Goal: Transaction & Acquisition: Subscribe to service/newsletter

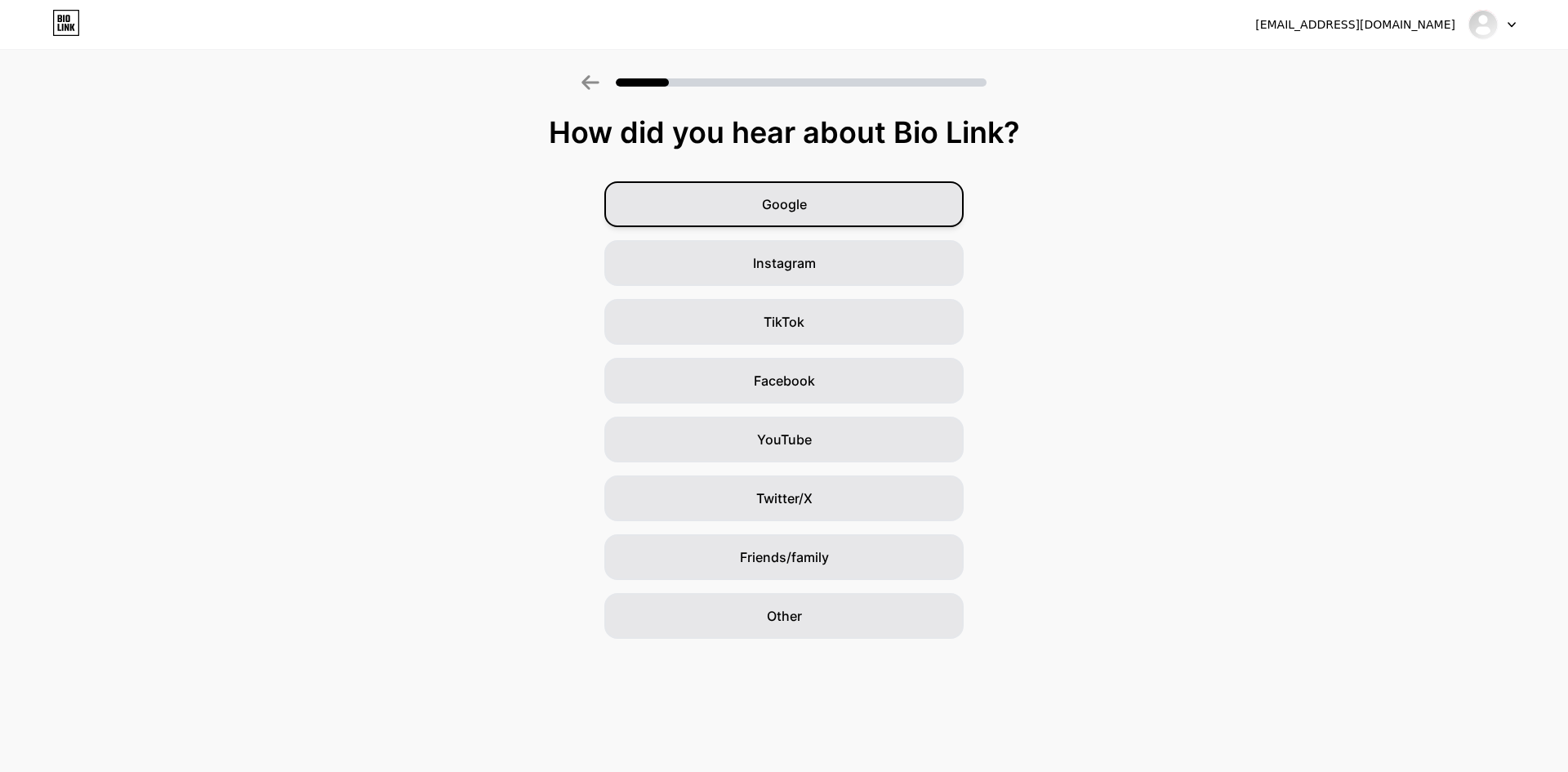
drag, startPoint x: 796, startPoint y: 195, endPoint x: 788, endPoint y: 212, distance: 18.8
click at [794, 198] on span "Google" at bounding box center [784, 204] width 45 height 20
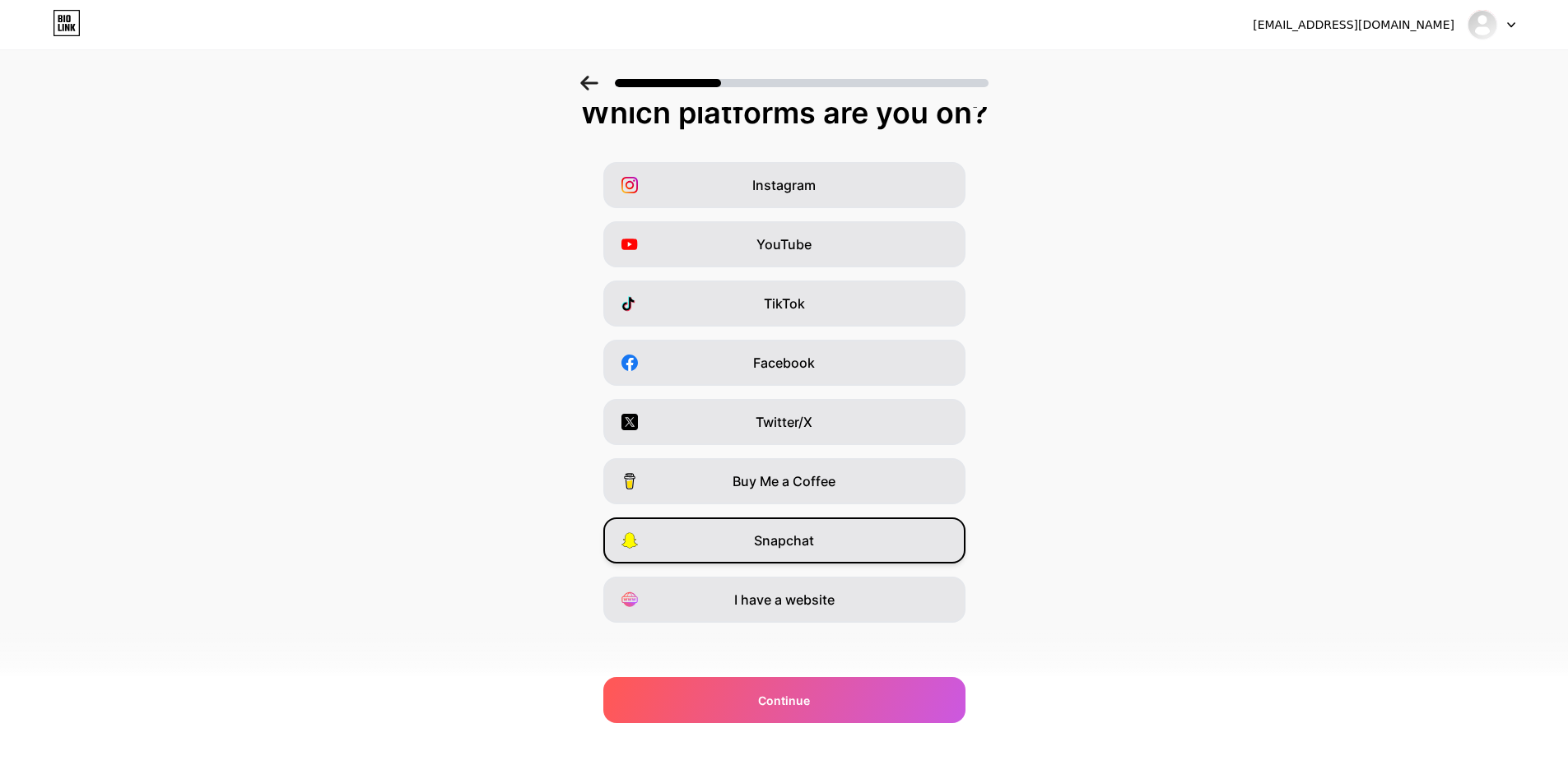
scroll to position [26, 0]
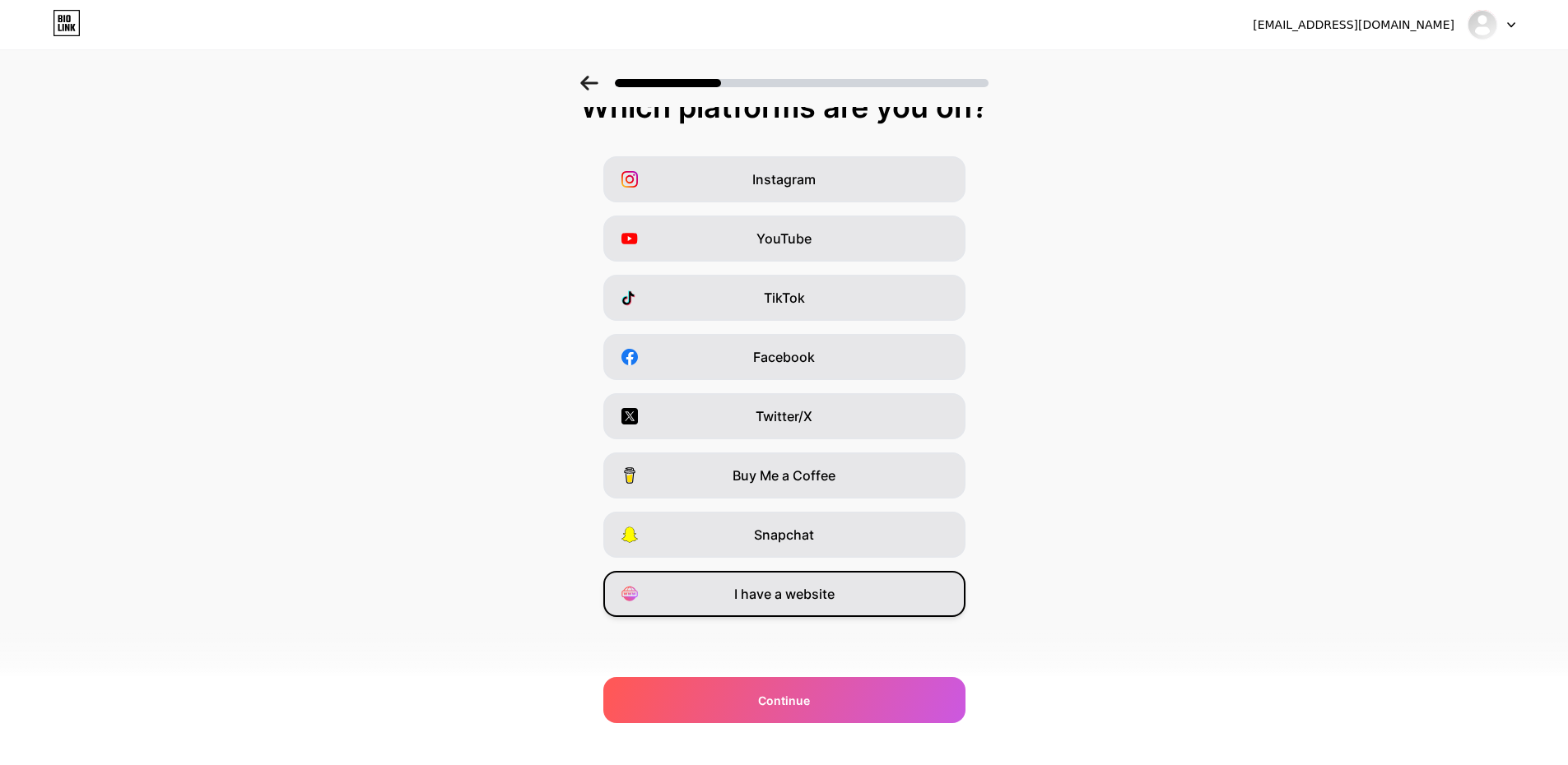
click at [853, 591] on div "I have a website" at bounding box center [784, 594] width 362 height 46
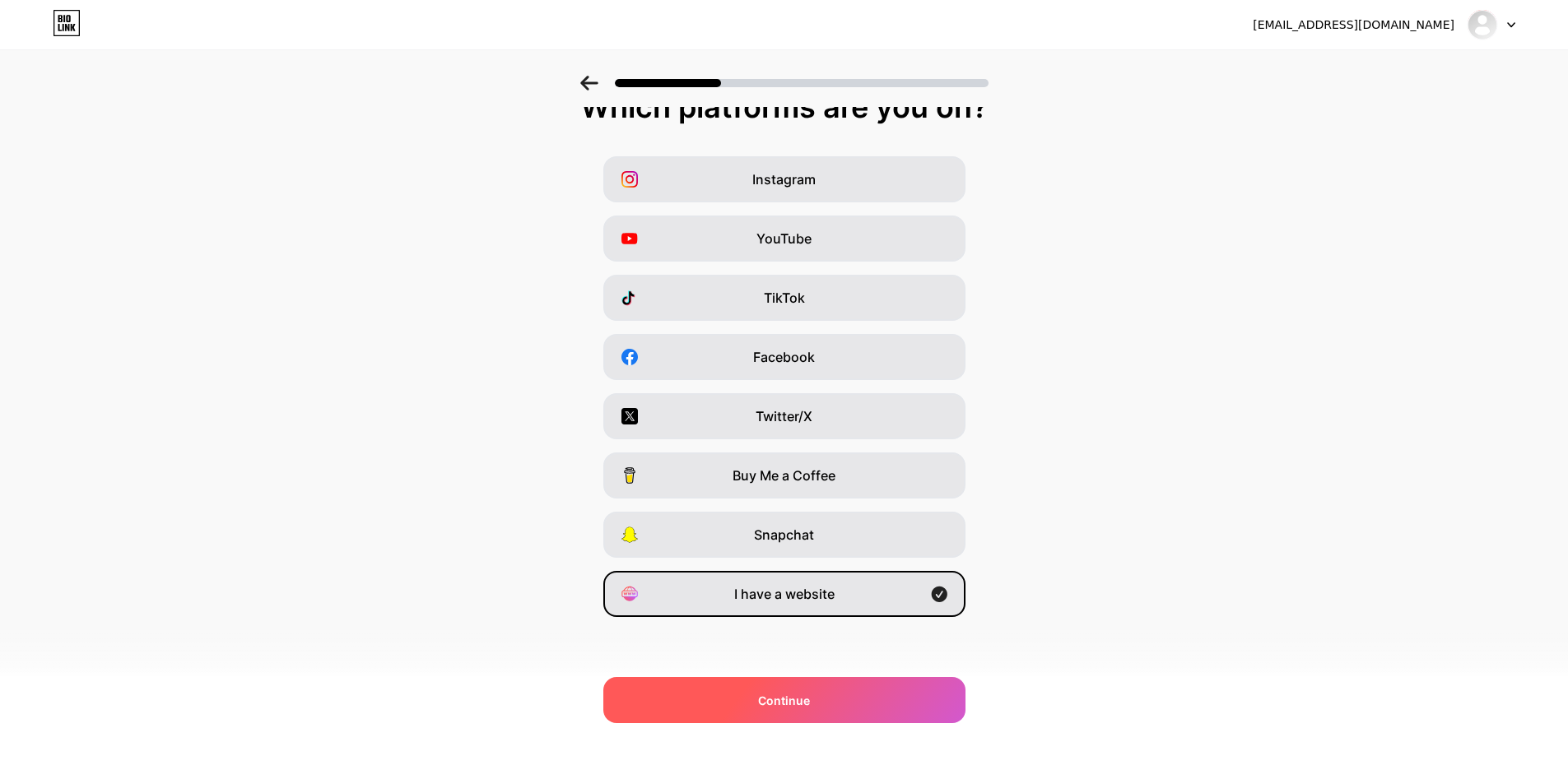
click at [865, 694] on div "Continue" at bounding box center [784, 700] width 362 height 46
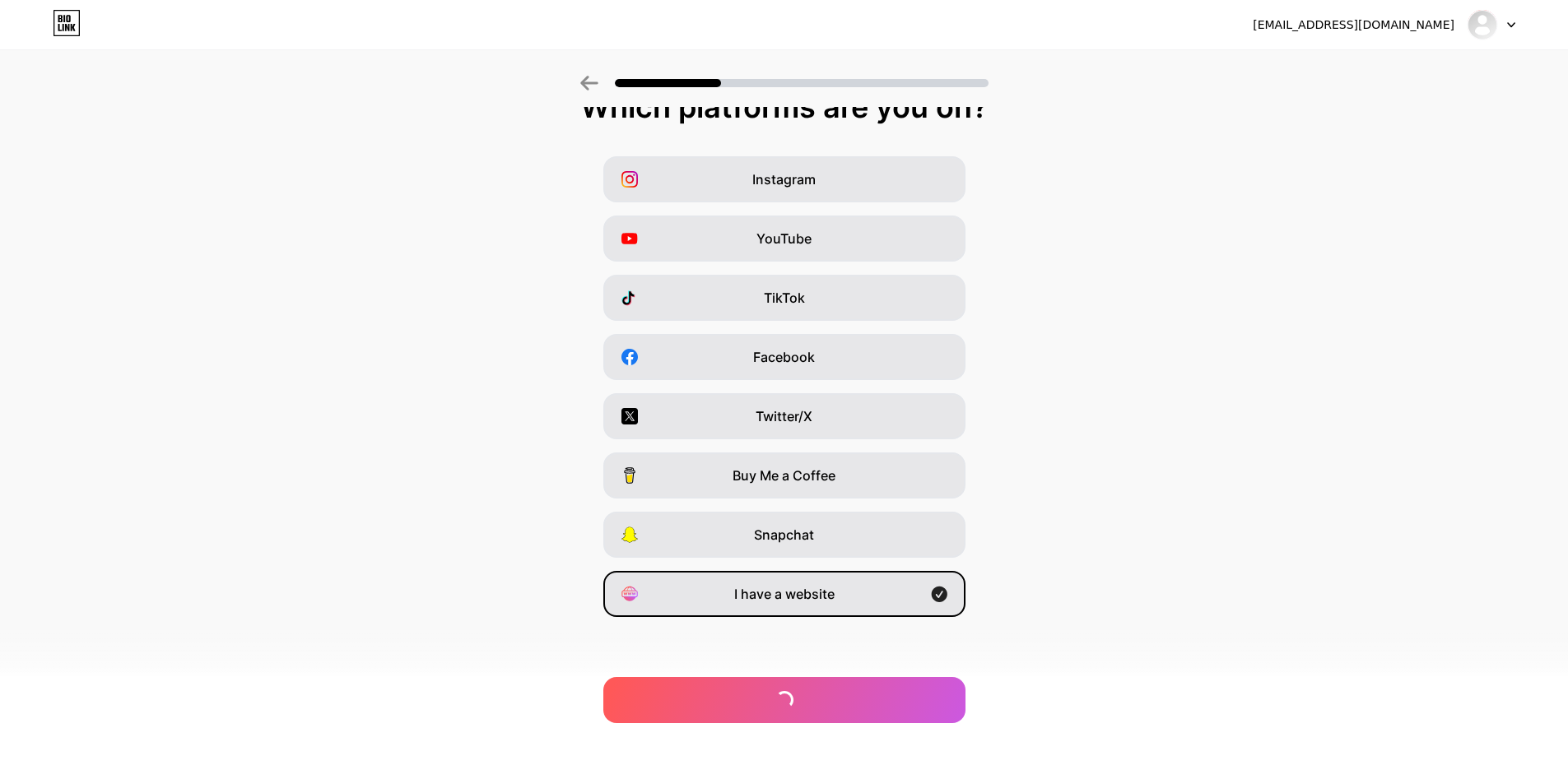
scroll to position [0, 0]
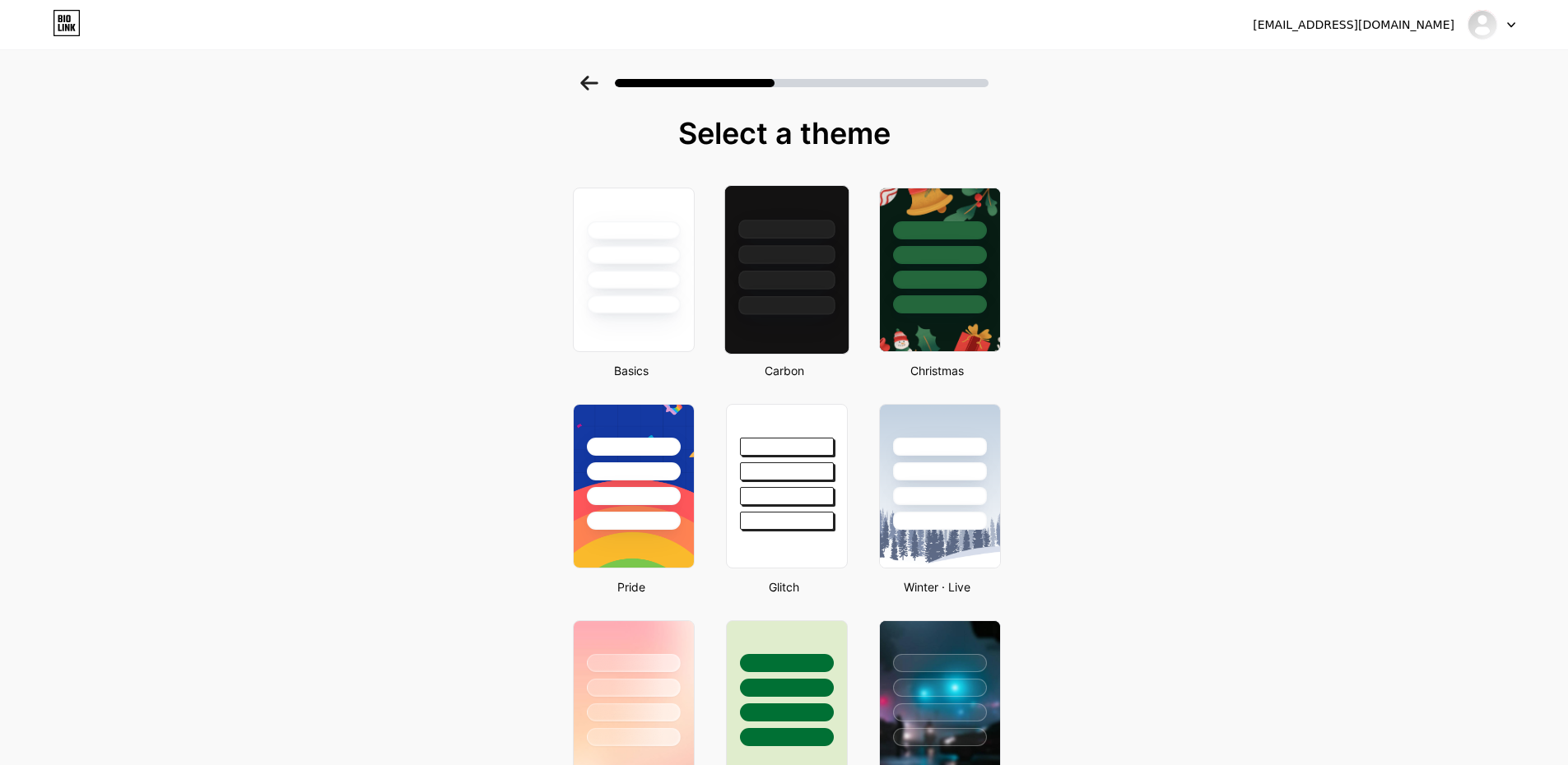
click at [789, 277] on div at bounding box center [786, 280] width 96 height 19
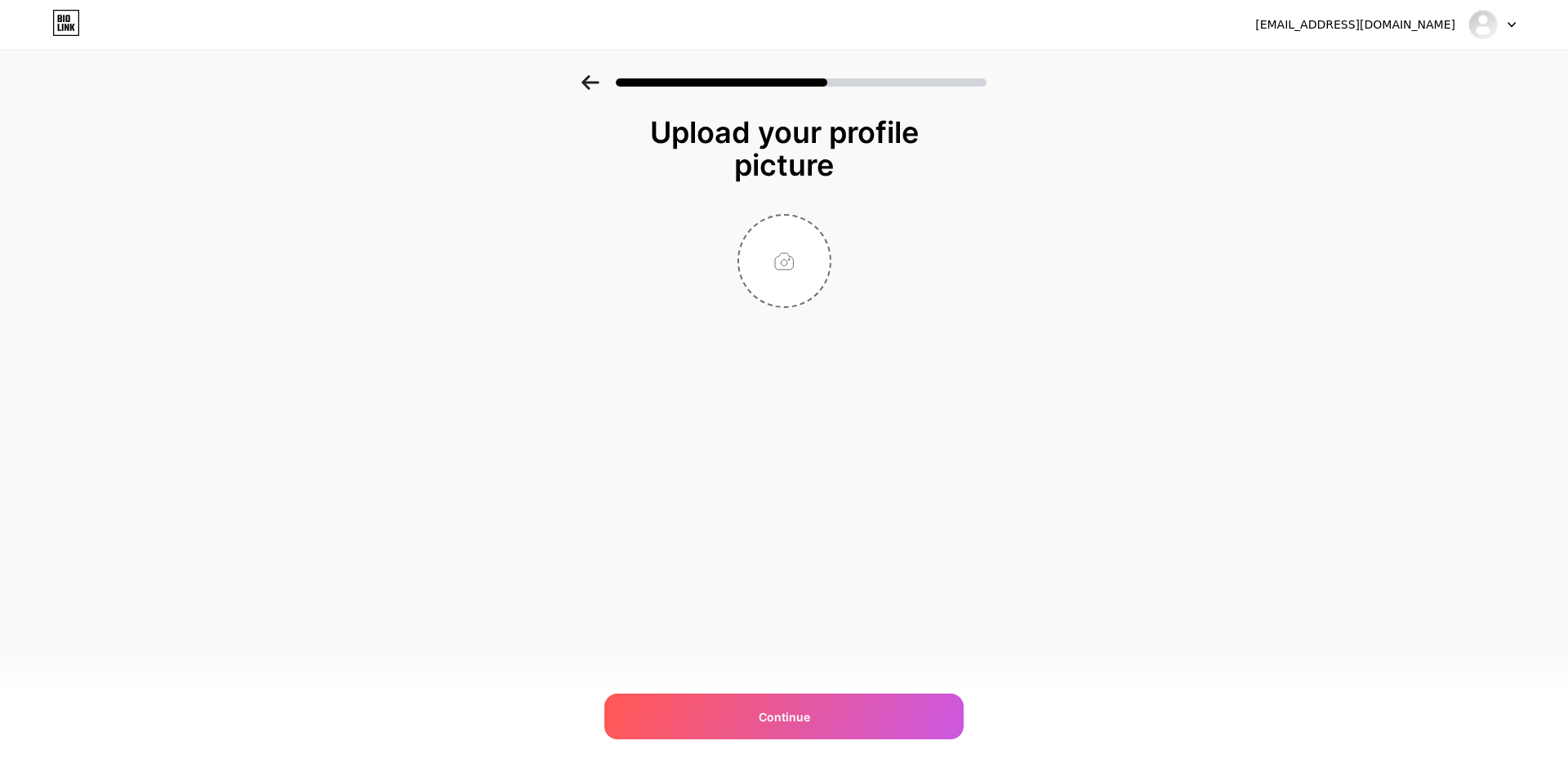
click at [594, 89] on icon at bounding box center [591, 83] width 18 height 15
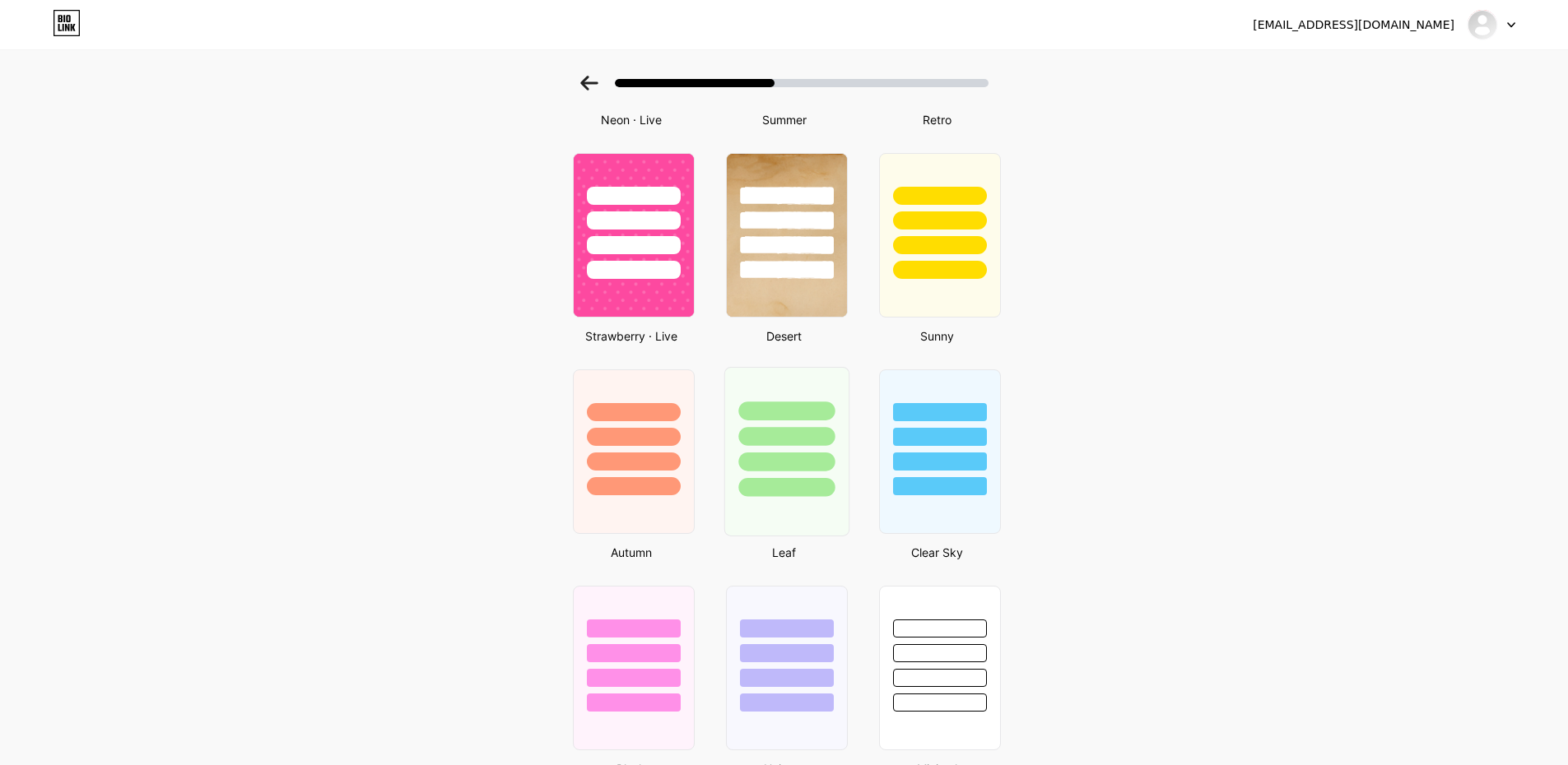
scroll to position [905, 0]
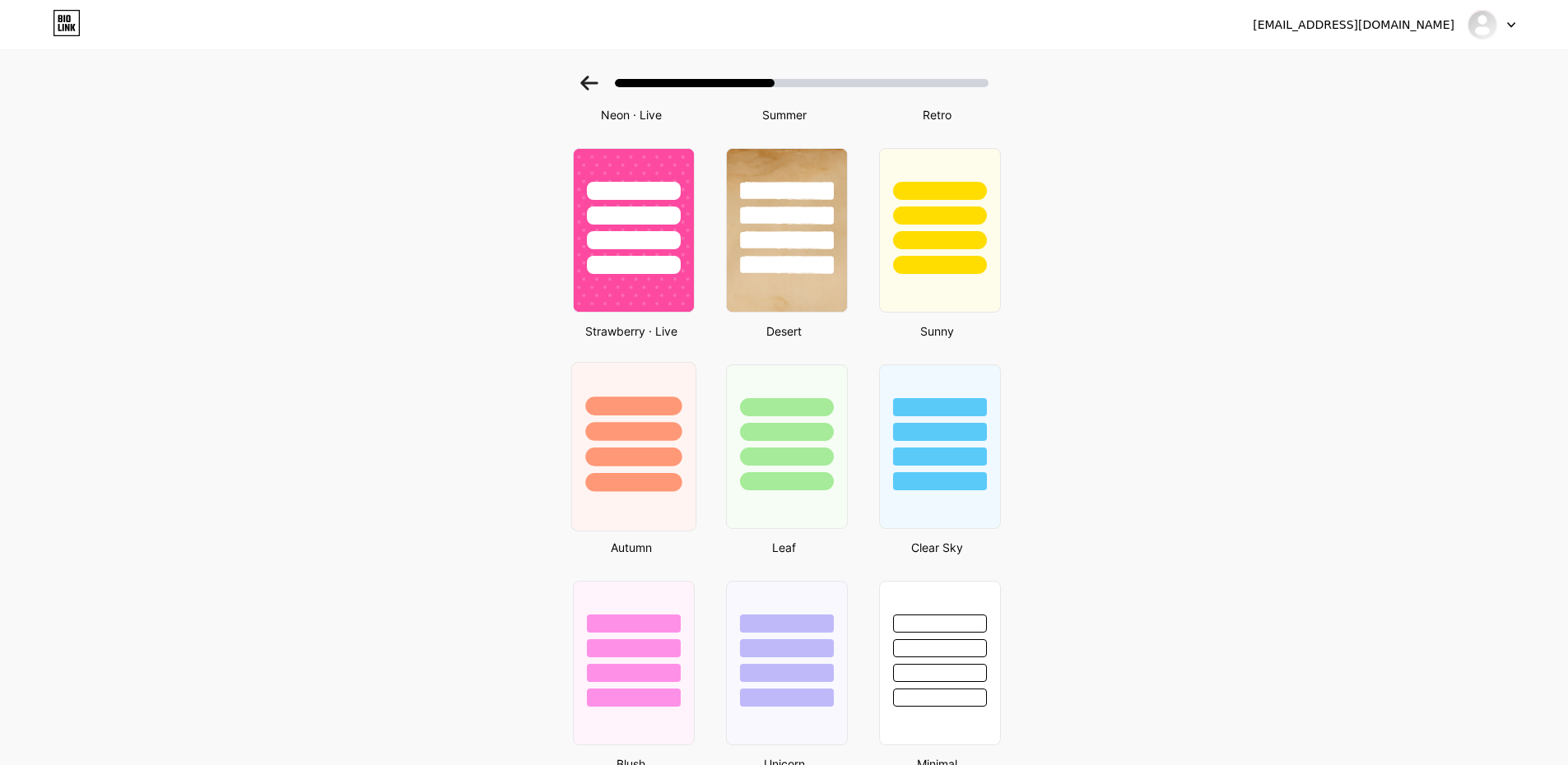
click at [679, 452] on div at bounding box center [633, 457] width 96 height 19
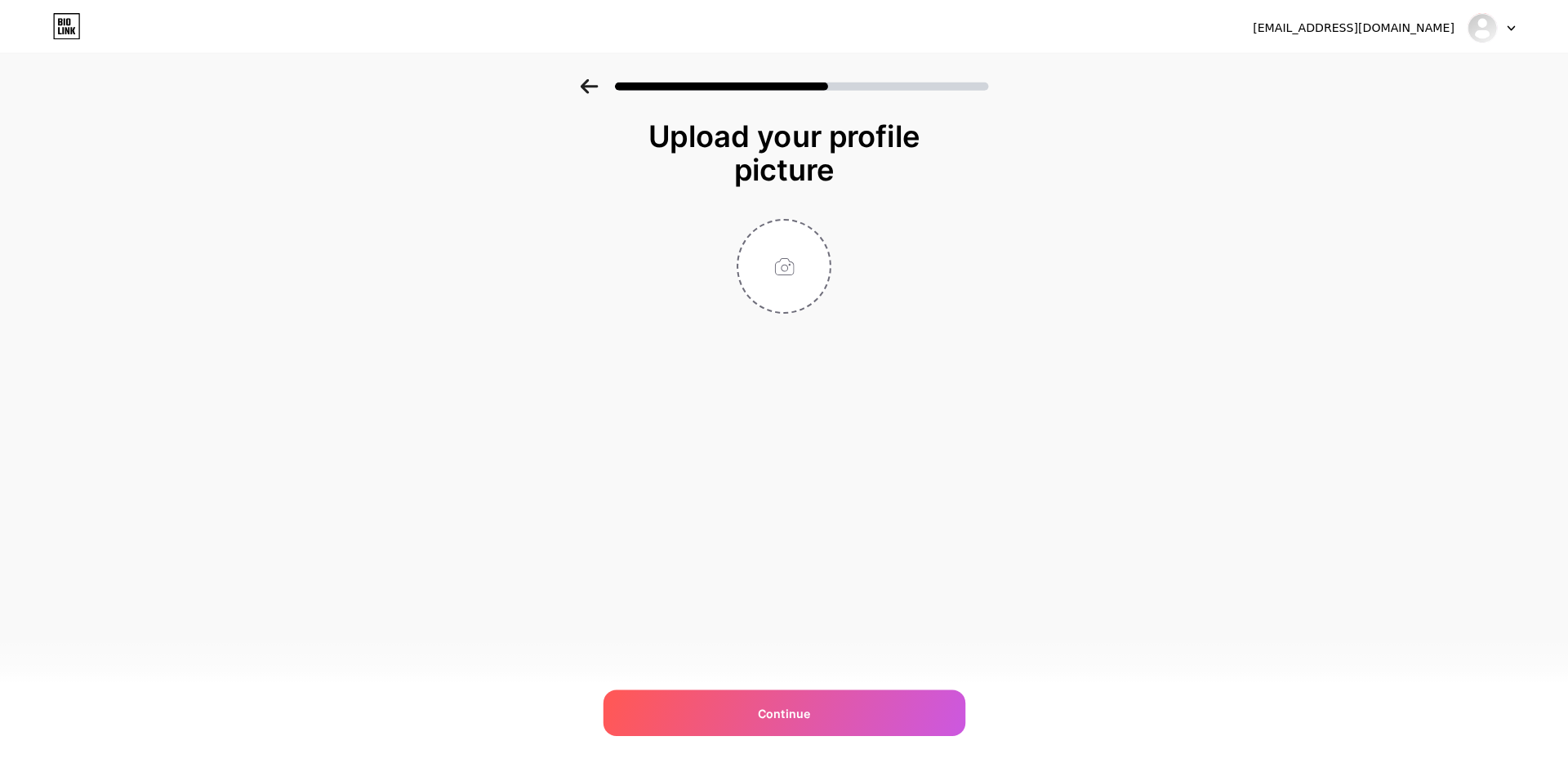
scroll to position [0, 0]
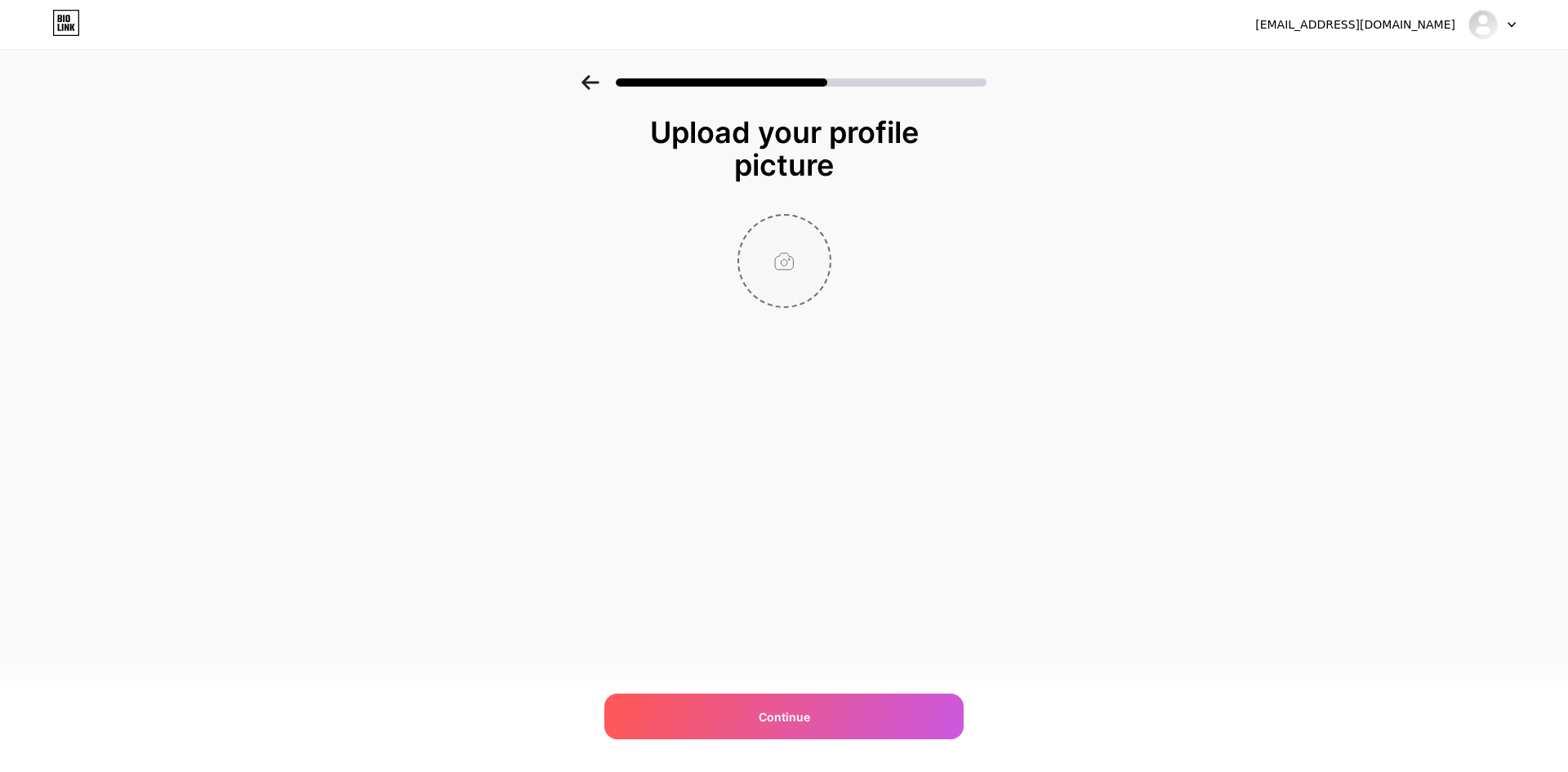
click at [773, 265] on input "file" at bounding box center [784, 261] width 91 height 91
type input "C:\fakepath\pngtree-user-profile-login-icon-in-silver-color-access-authenticati…"
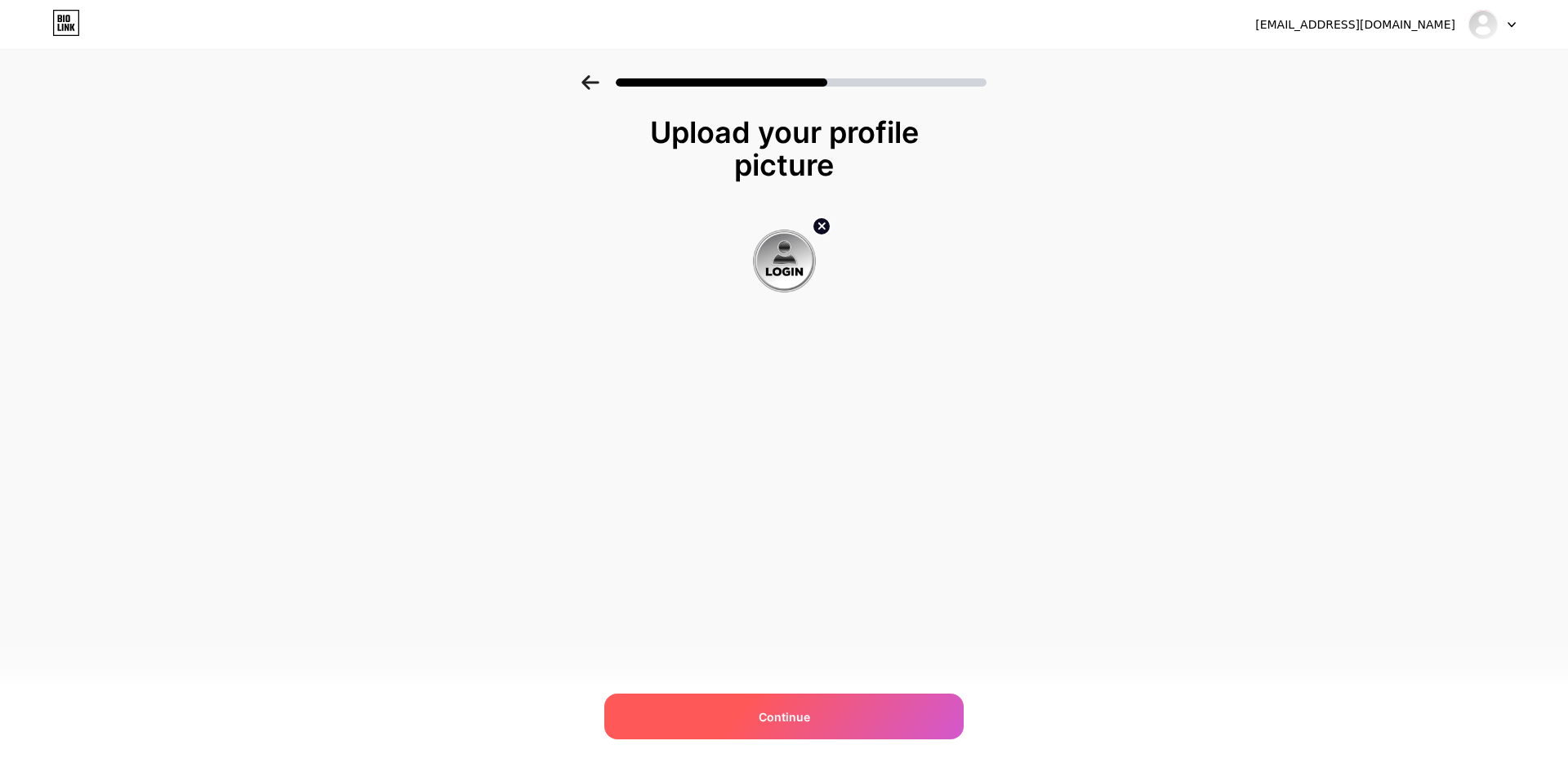
click at [775, 725] on div "Continue" at bounding box center [784, 716] width 359 height 46
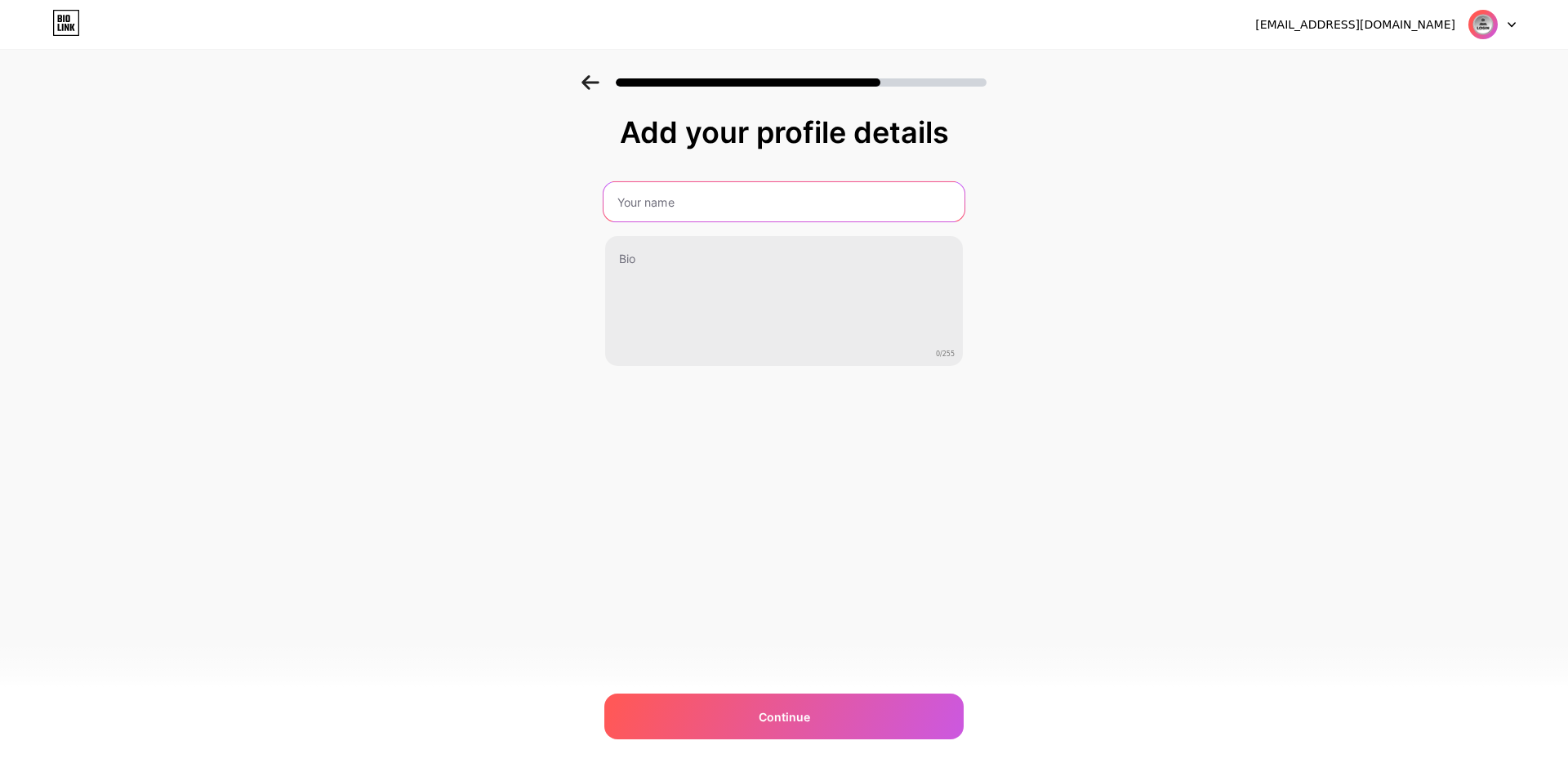
click at [649, 208] on input "text" at bounding box center [784, 202] width 361 height 39
type input "N"
type input "ngebut88"
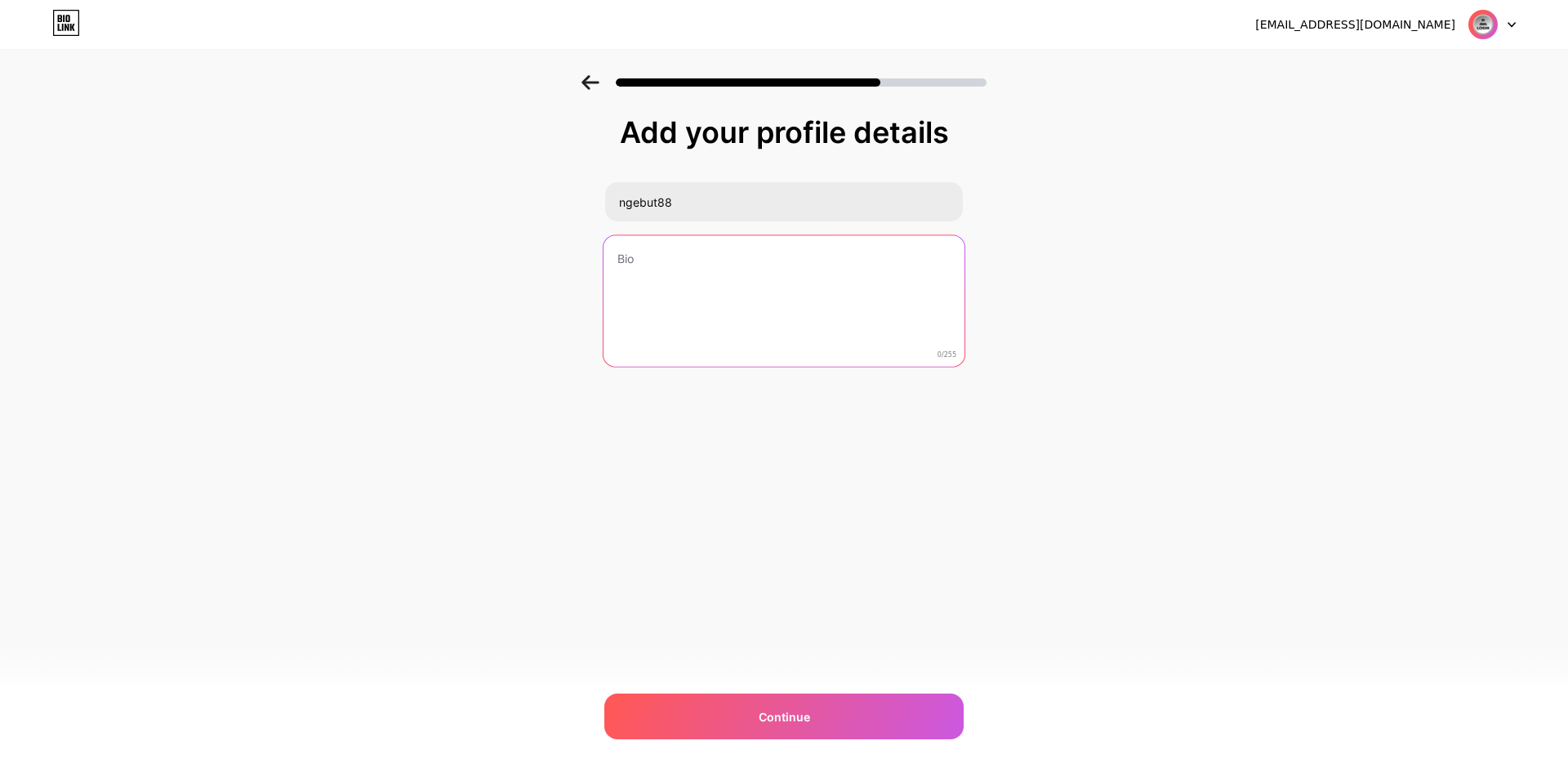
click at [667, 270] on textarea at bounding box center [784, 302] width 361 height 133
type textarea "N"
type textarea "n"
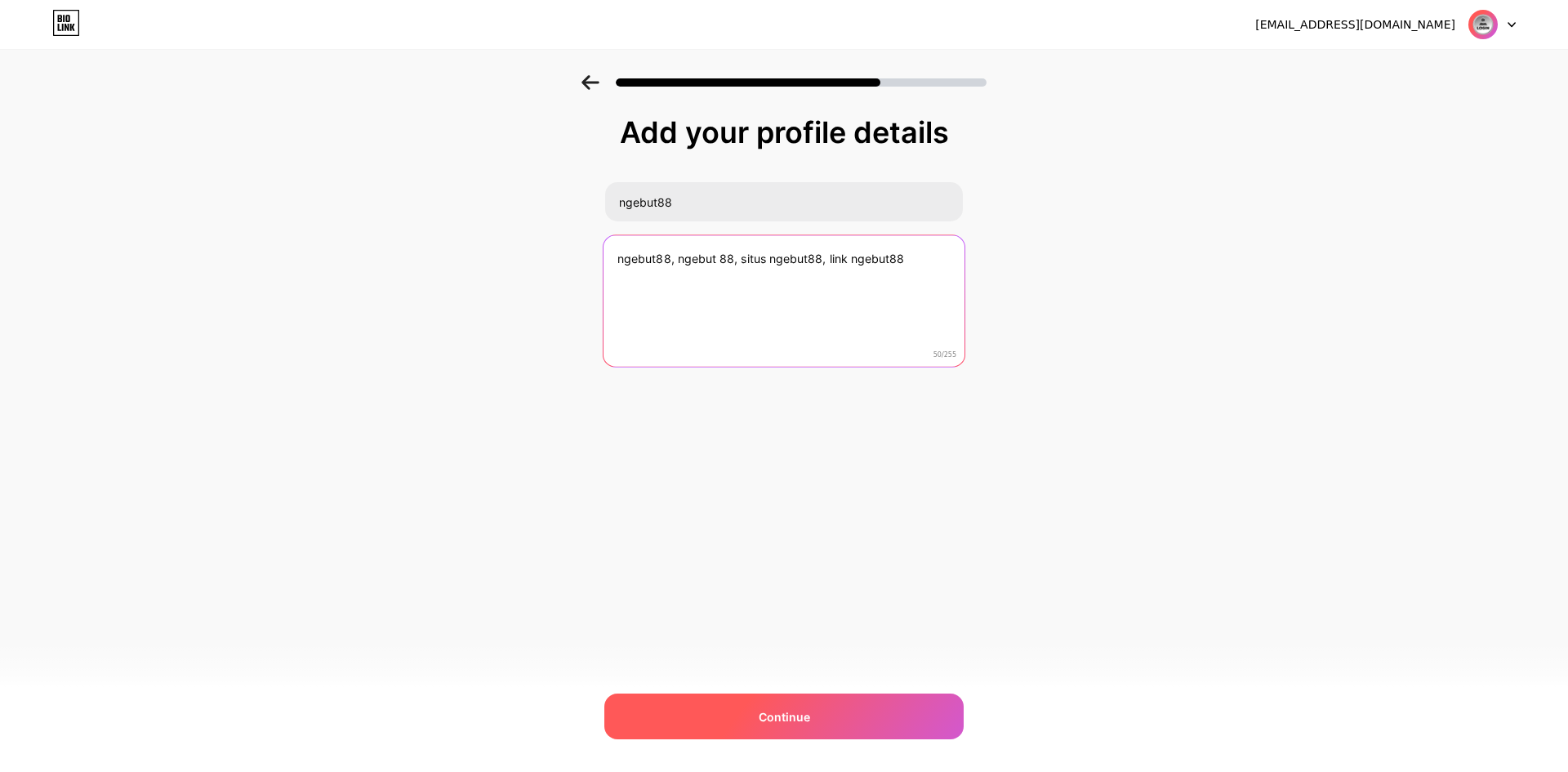
type textarea "ngebut88, ngebut 88, situs ngebut88, link ngebut88"
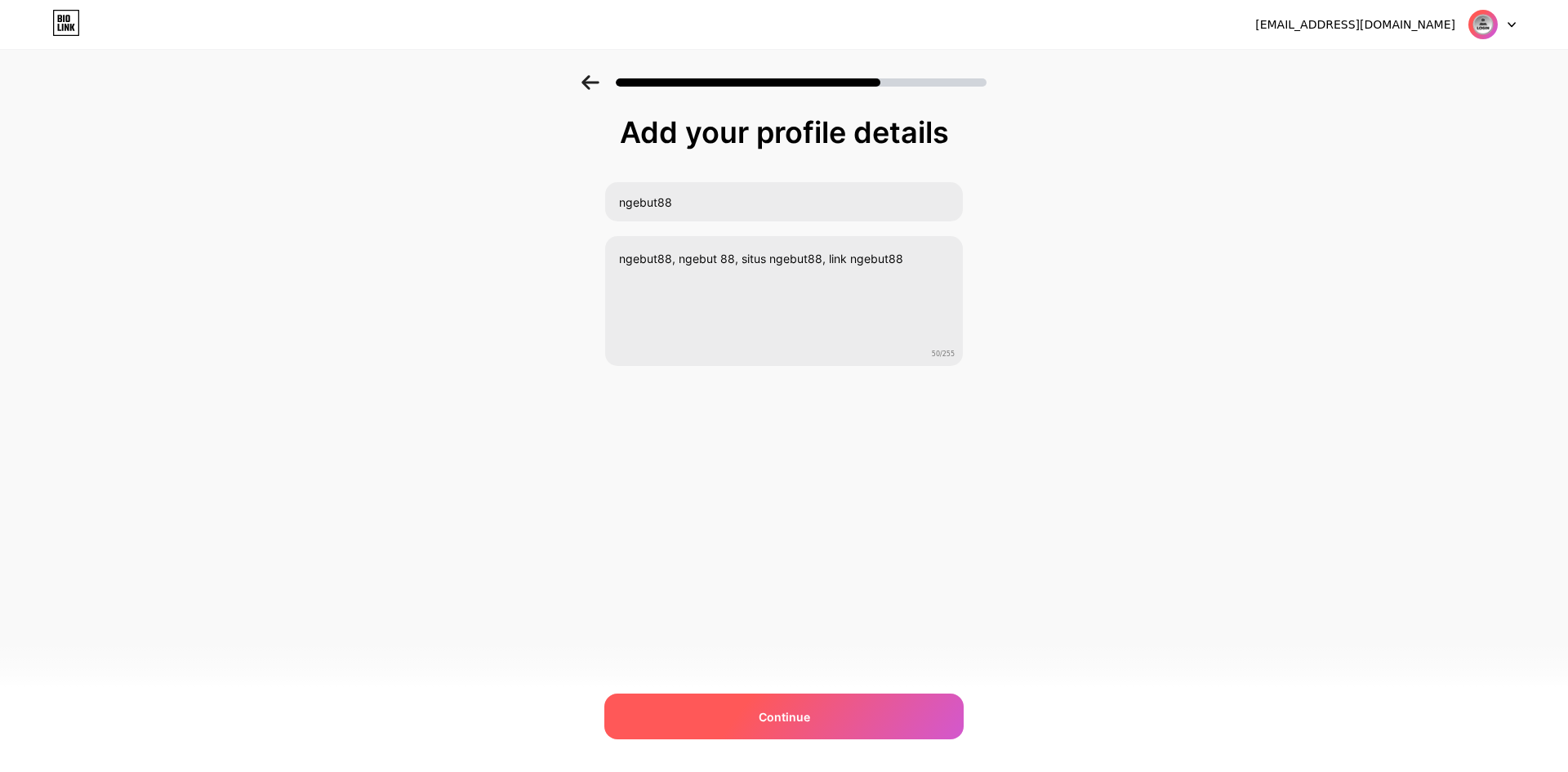
click at [862, 712] on div "Continue" at bounding box center [784, 716] width 359 height 46
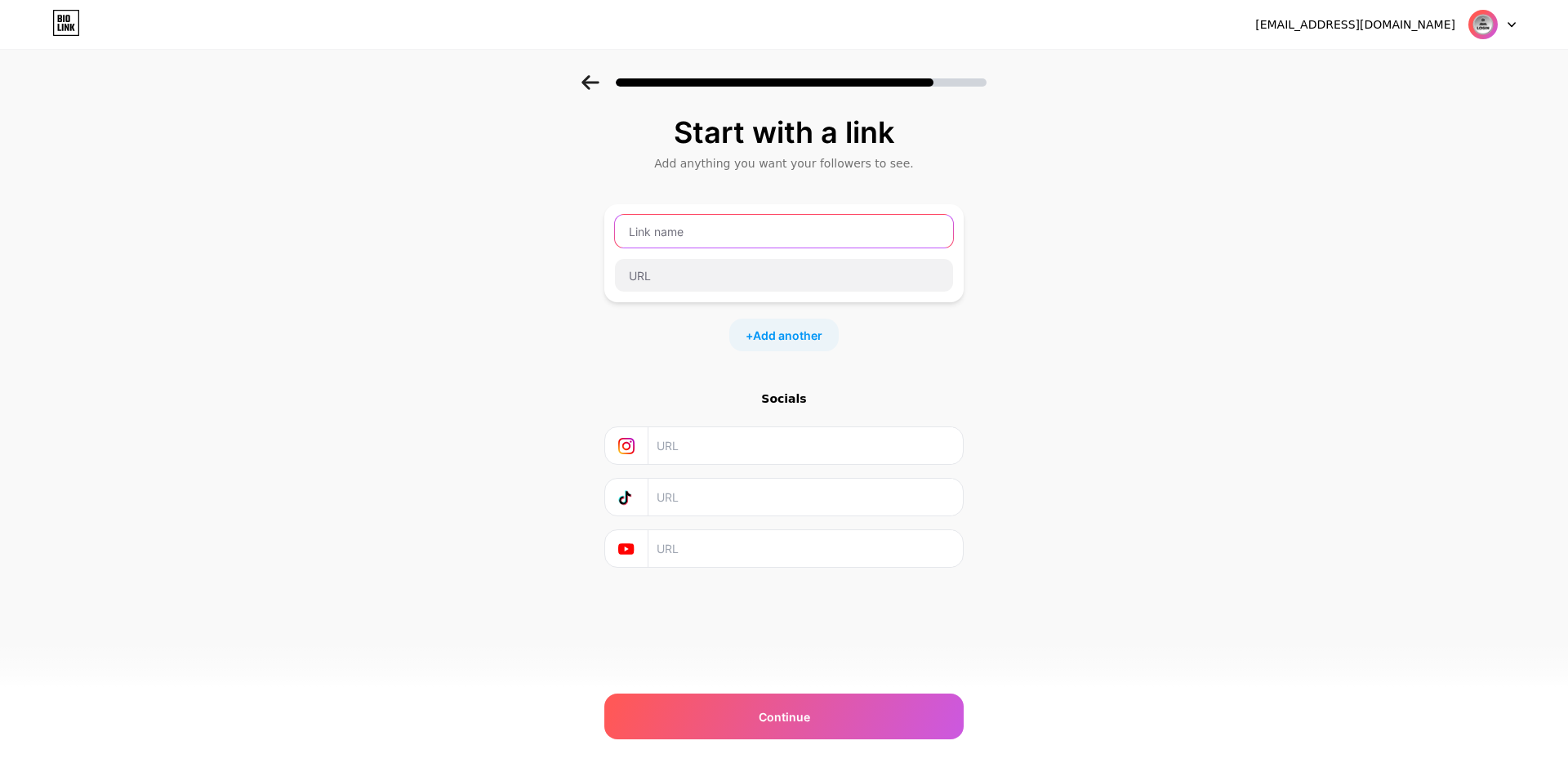
click at [730, 218] on input "text" at bounding box center [784, 231] width 338 height 33
click at [718, 271] on input "text" at bounding box center [784, 276] width 338 height 33
click at [739, 239] on input "text" at bounding box center [784, 231] width 338 height 33
drag, startPoint x: 757, startPoint y: 266, endPoint x: 752, endPoint y: 273, distance: 8.6
click at [756, 269] on input "text" at bounding box center [784, 276] width 338 height 33
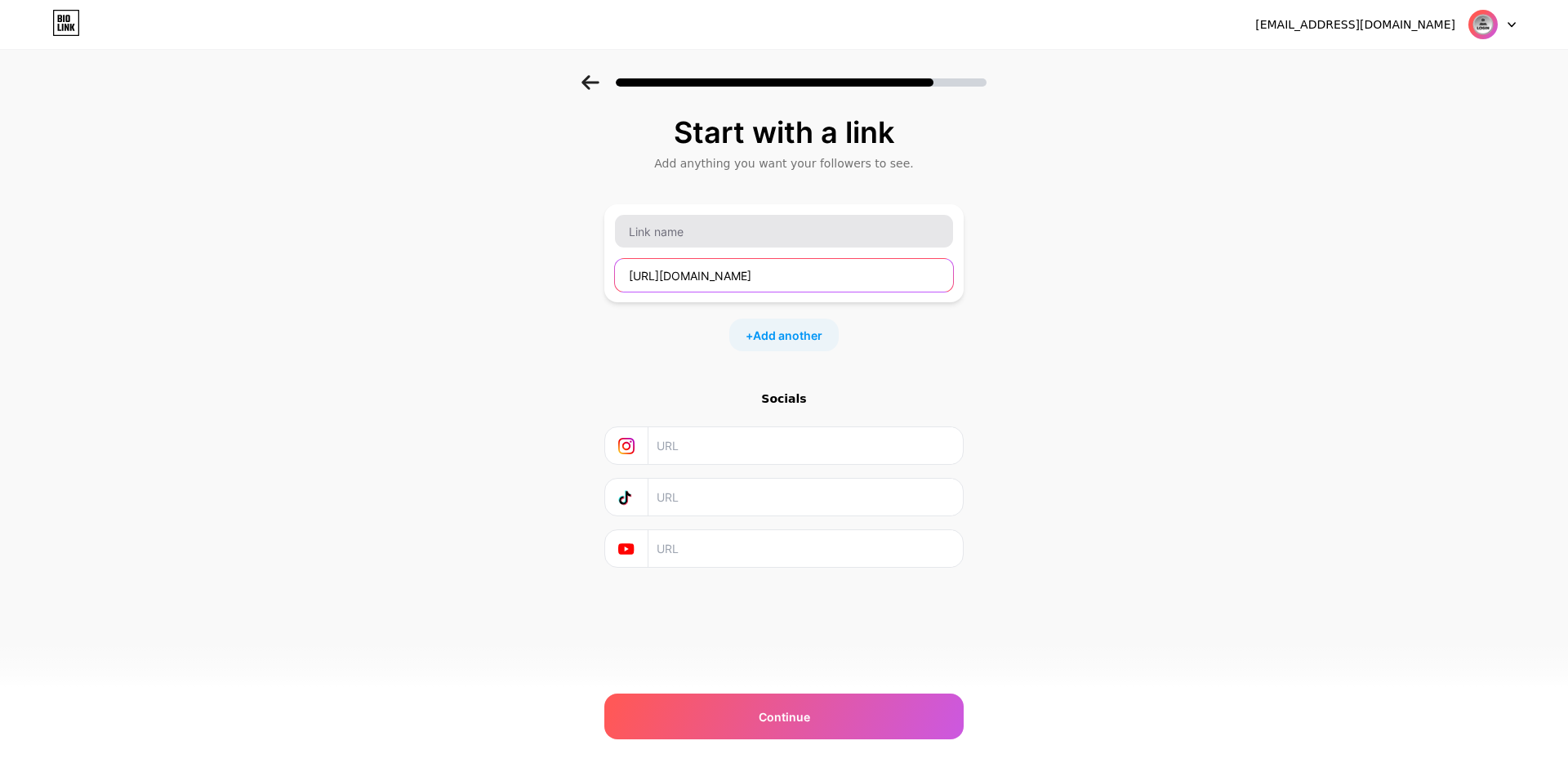
type input "[URL][DOMAIN_NAME]"
click at [739, 241] on input "text" at bounding box center [784, 231] width 338 height 33
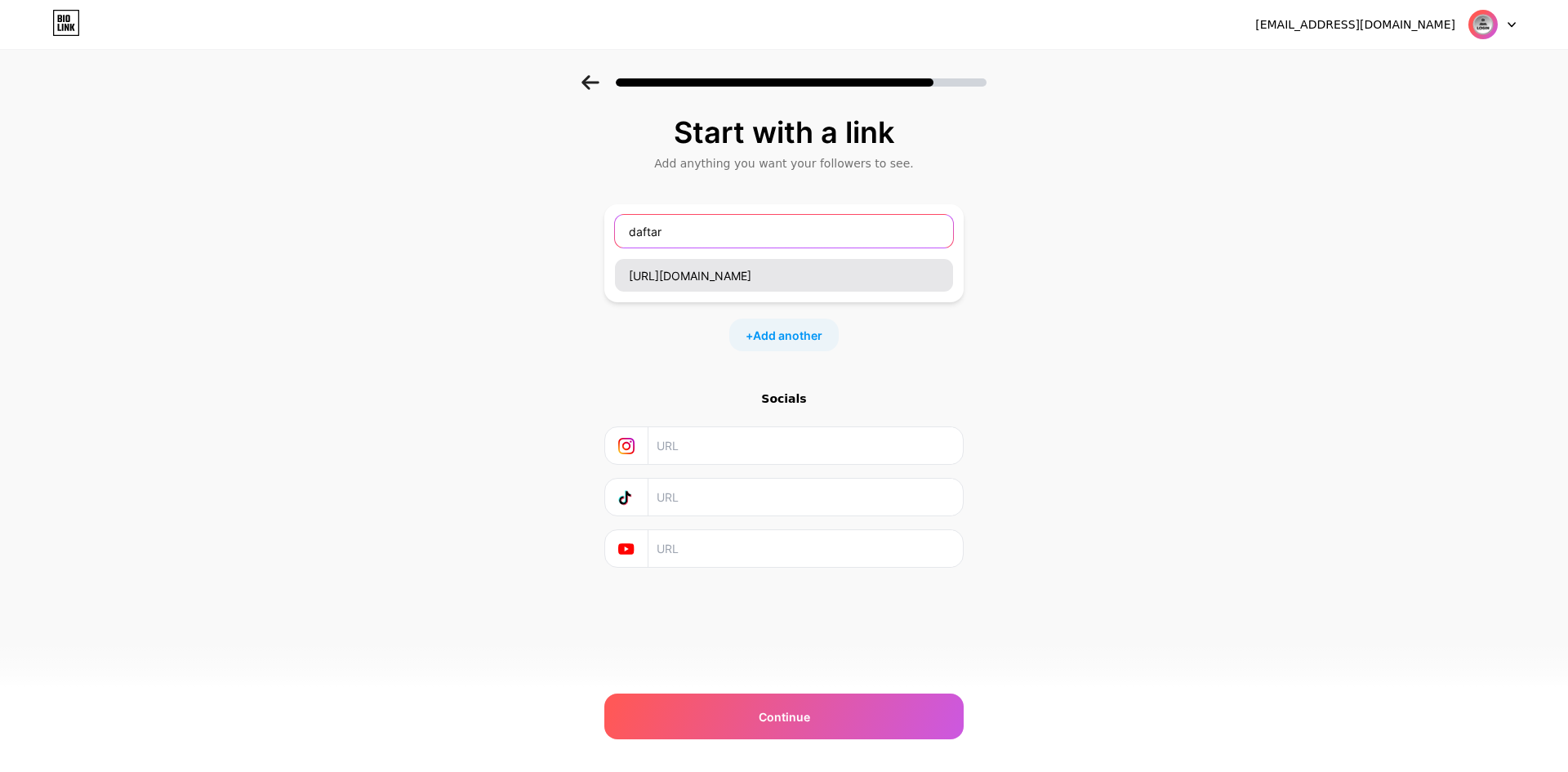
type input "daftar"
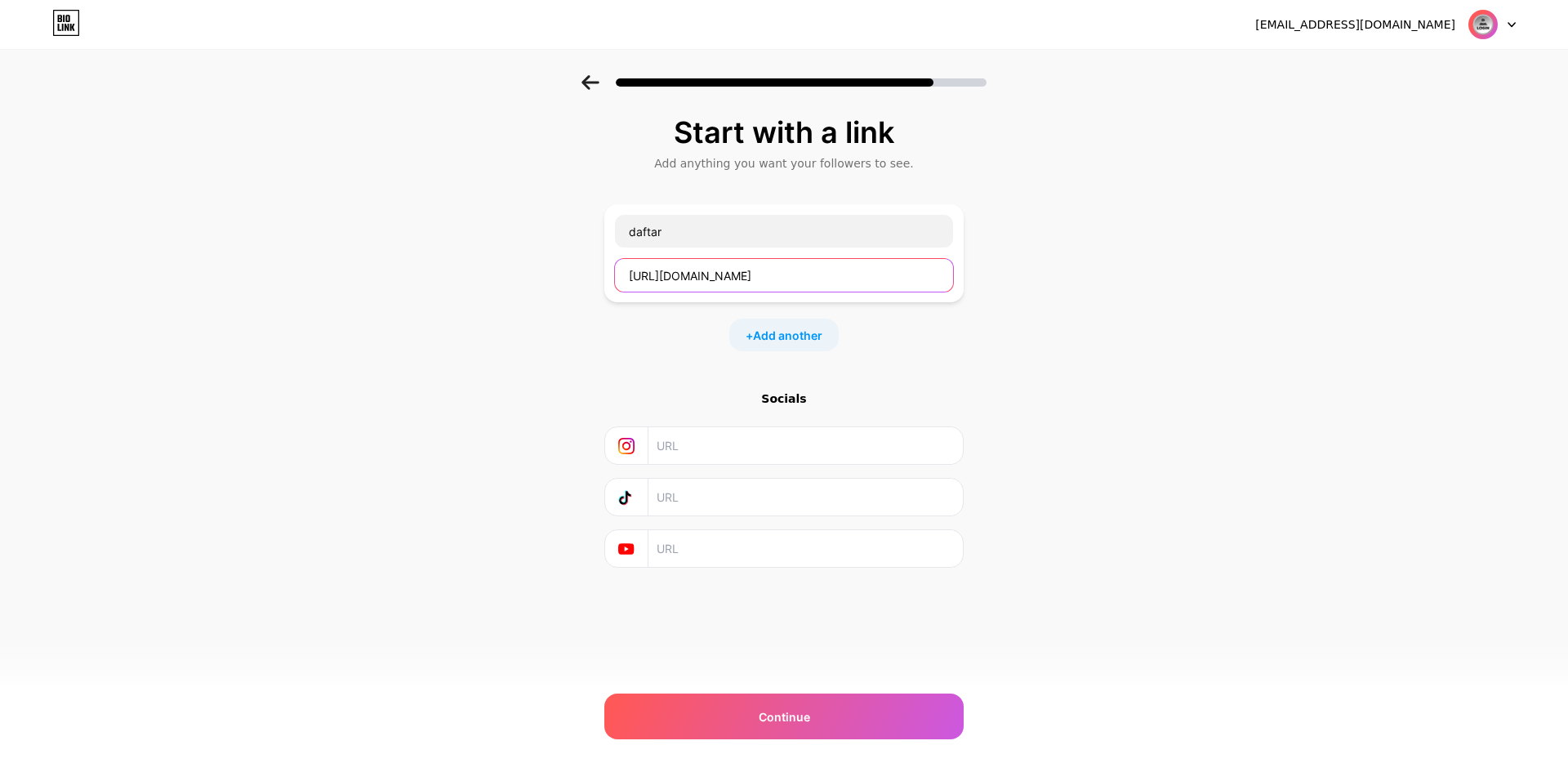
click at [758, 283] on input "[URL][DOMAIN_NAME]" at bounding box center [784, 276] width 338 height 33
type input "[URL][DOMAIN_NAME]"
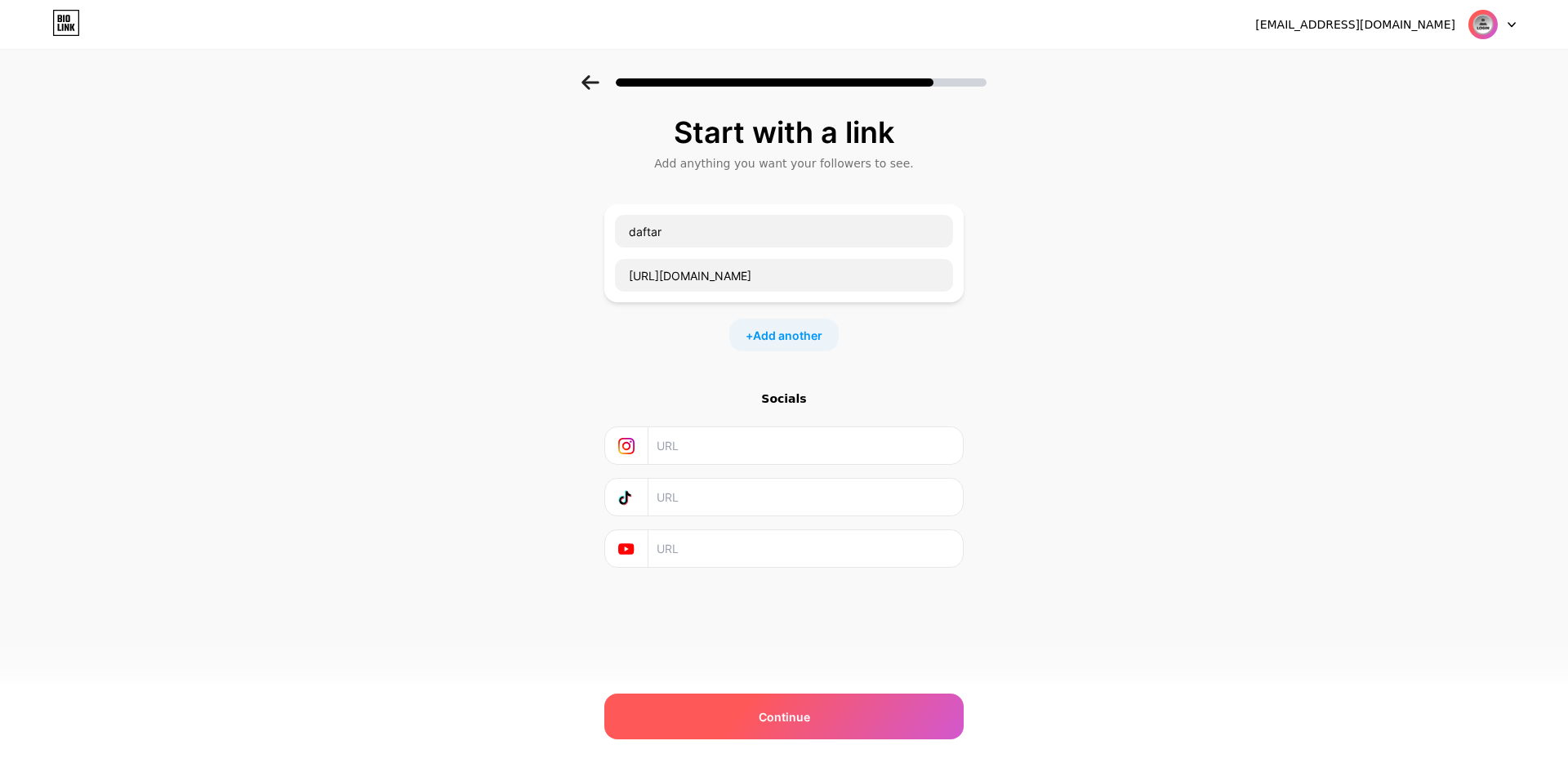
click at [775, 706] on div "Continue" at bounding box center [784, 716] width 359 height 46
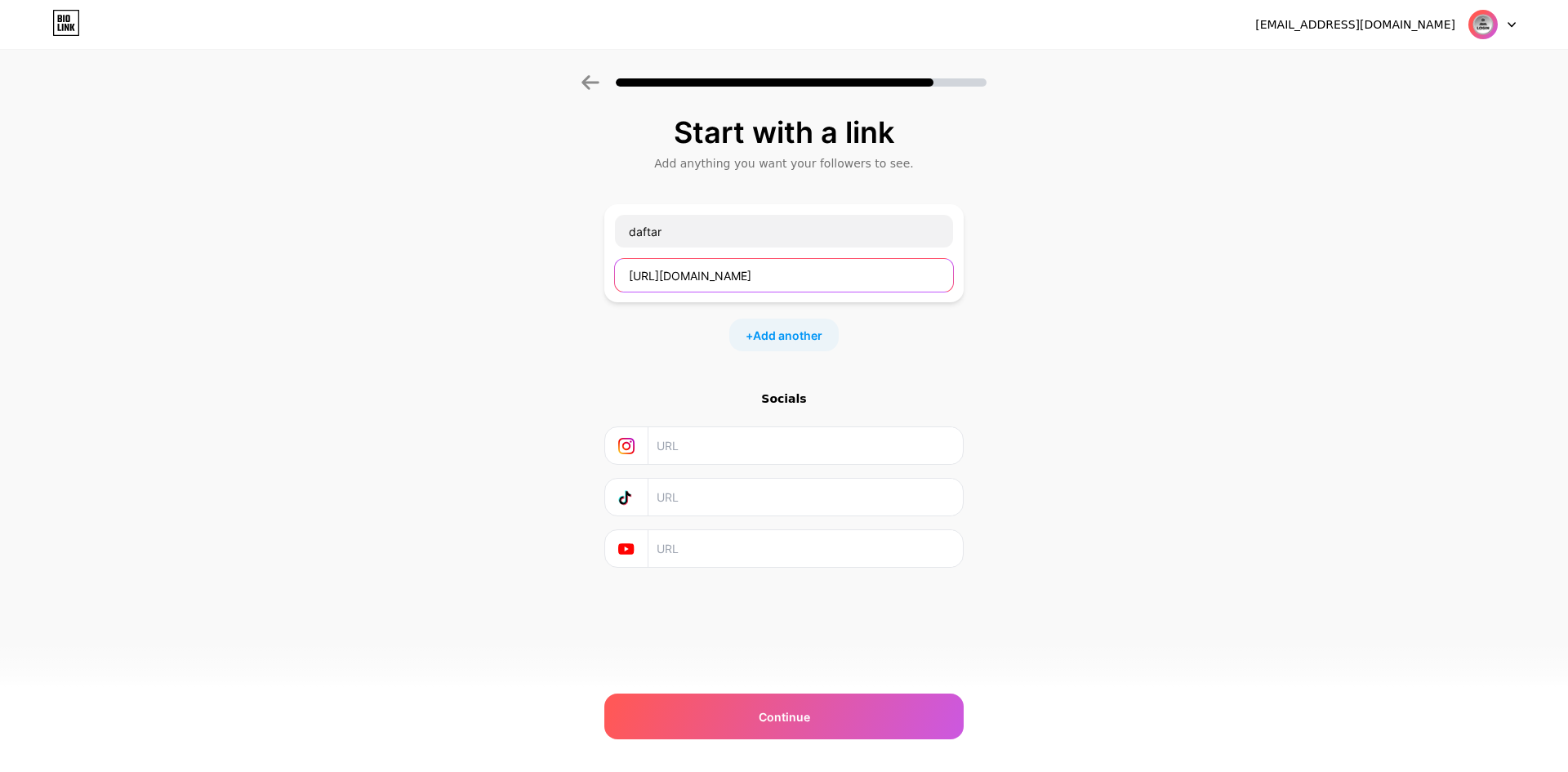
click at [796, 281] on input "[URL][DOMAIN_NAME]" at bounding box center [784, 276] width 338 height 33
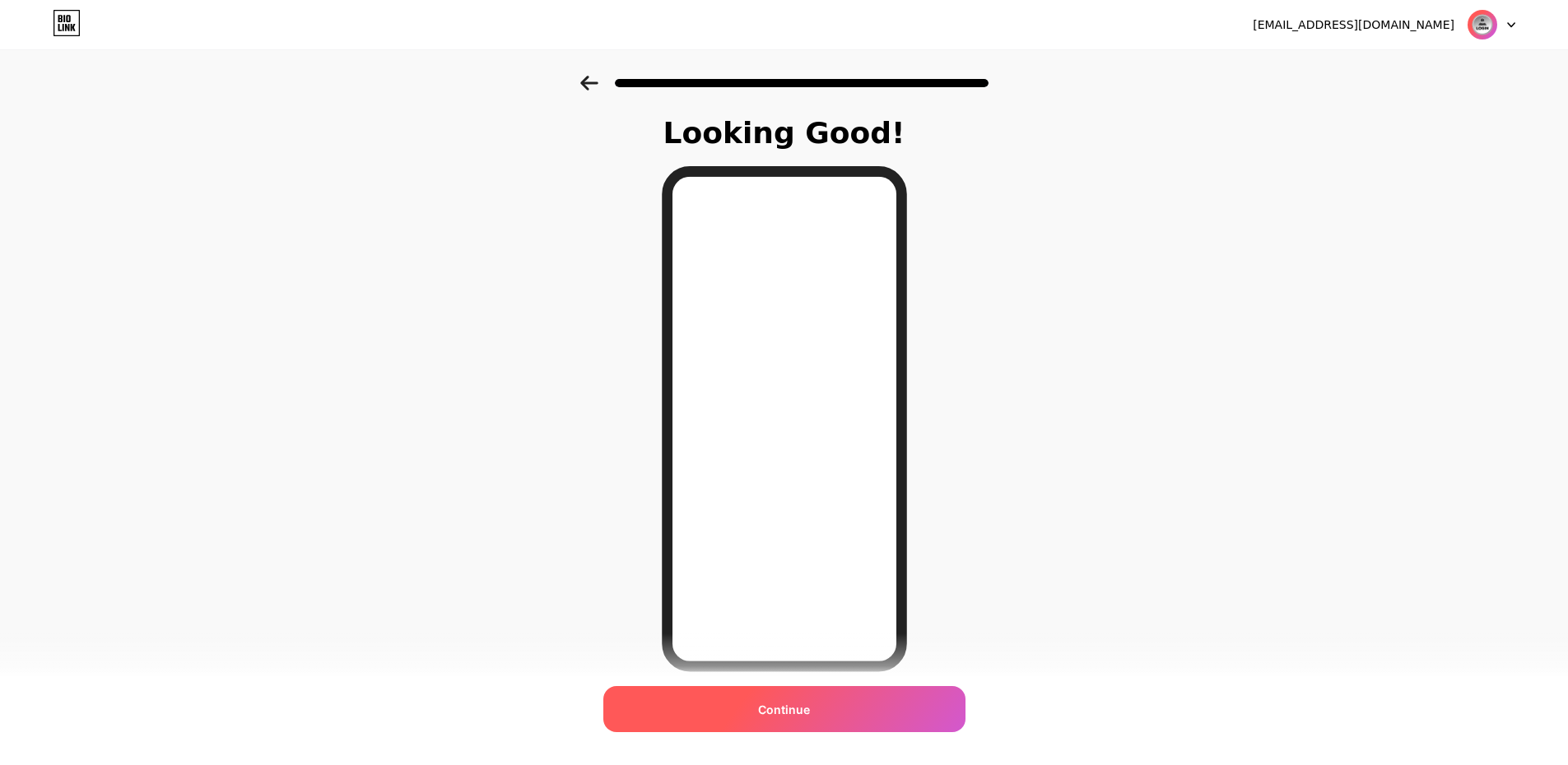
click at [856, 709] on div "Continue" at bounding box center [784, 709] width 362 height 46
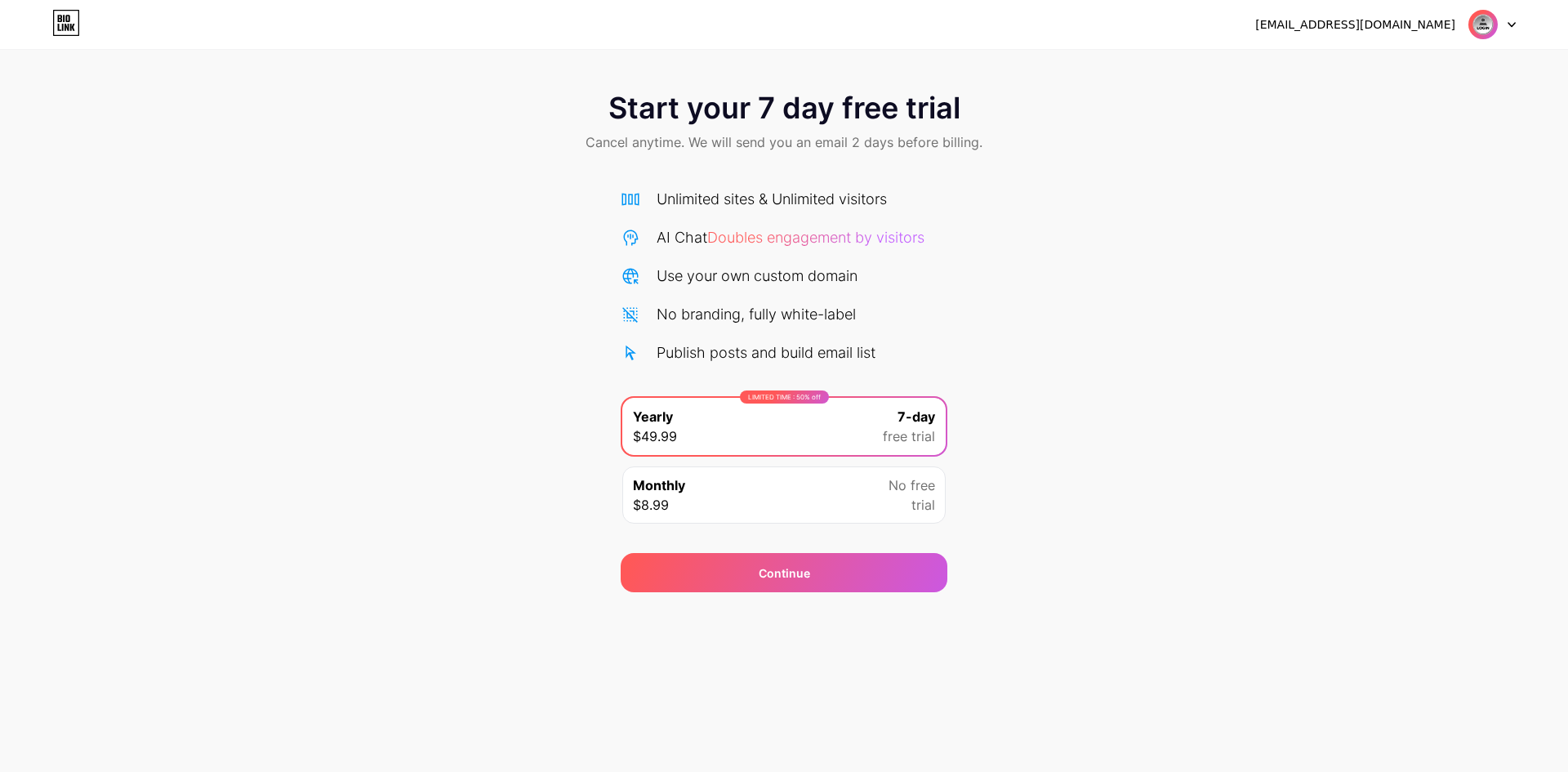
click at [830, 486] on div "Monthly $8.99 No free trial" at bounding box center [784, 495] width 323 height 57
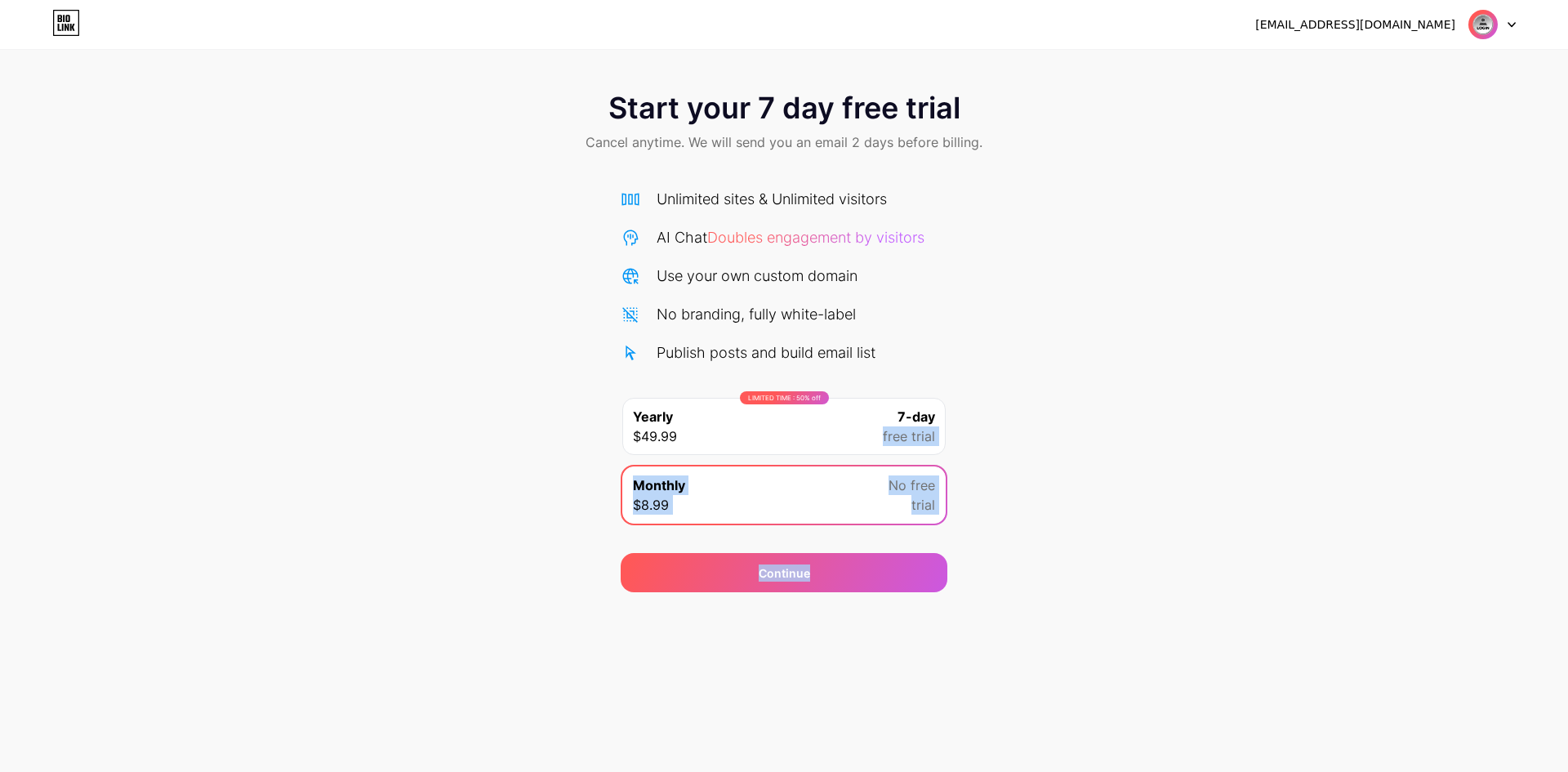
drag, startPoint x: 855, startPoint y: 568, endPoint x: 995, endPoint y: 384, distance: 231.2
click at [995, 384] on div "Start your 7 day free trial Cancel anytime. We will send you an email 2 days be…" at bounding box center [784, 334] width 1568 height 517
click at [1008, 441] on div "Start your 7 day free trial Cancel anytime. We will send you an email 2 days be…" at bounding box center [784, 334] width 1568 height 517
drag, startPoint x: 926, startPoint y: 434, endPoint x: 921, endPoint y: 484, distance: 50.2
click at [926, 434] on span "free trial" at bounding box center [909, 436] width 53 height 20
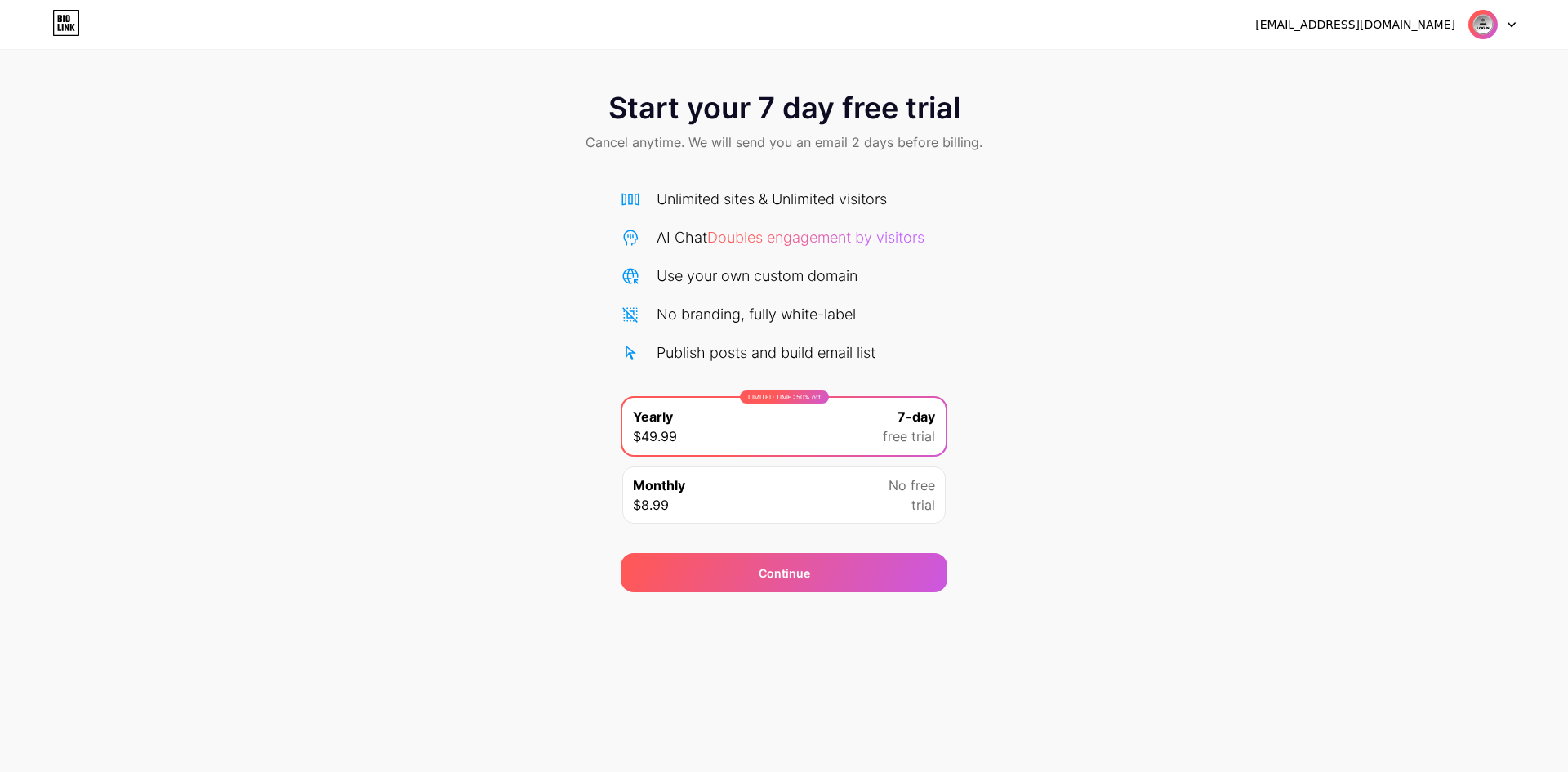
click at [880, 500] on div "Monthly $8.99 No free trial" at bounding box center [784, 495] width 323 height 57
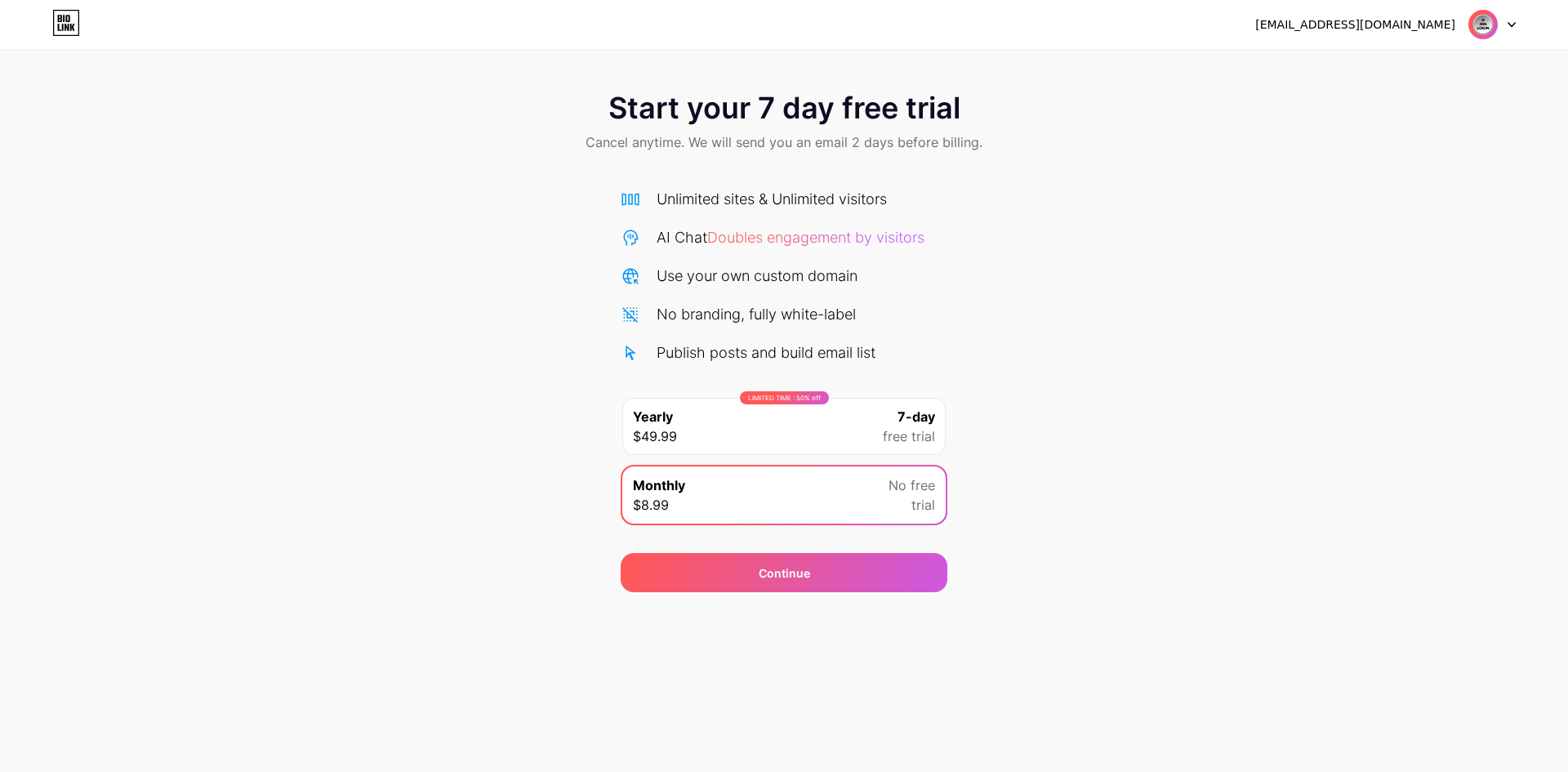
click at [880, 423] on div "LIMITED TIME : 50% off Yearly $49.99 7-day free trial" at bounding box center [784, 427] width 323 height 57
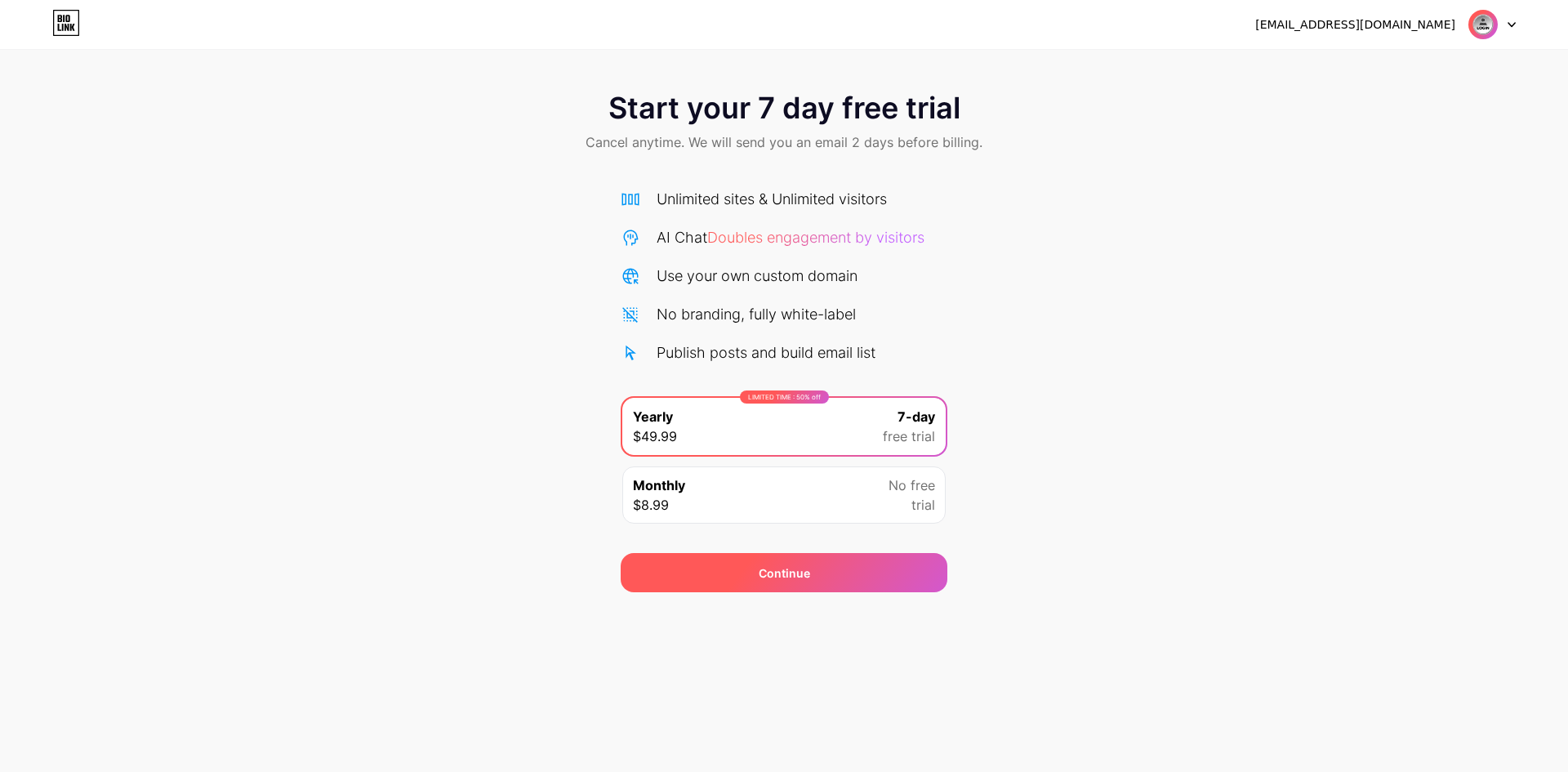
click at [876, 566] on div "Continue" at bounding box center [784, 573] width 327 height 39
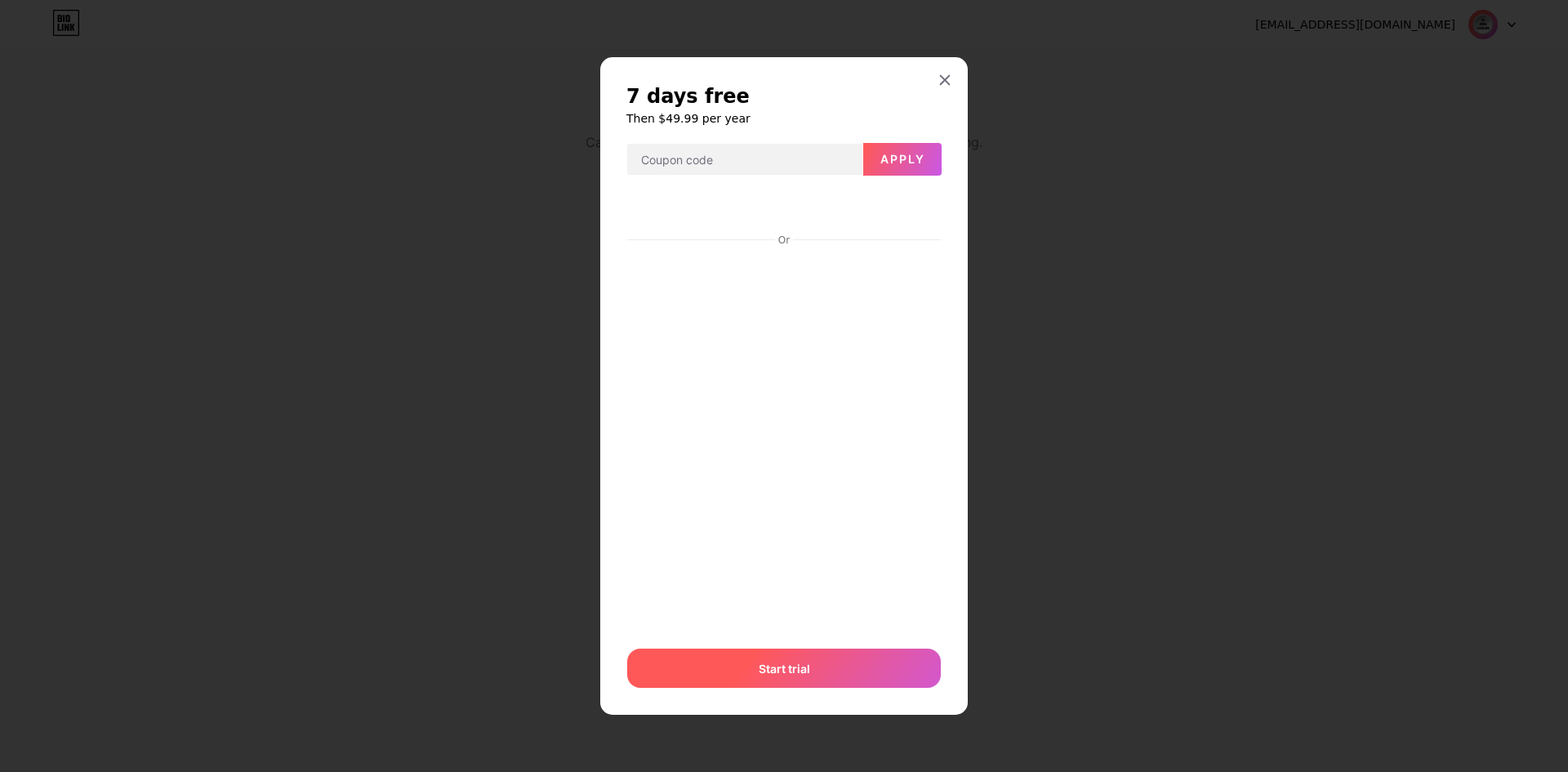
click at [831, 672] on div "Start trial" at bounding box center [784, 668] width 313 height 39
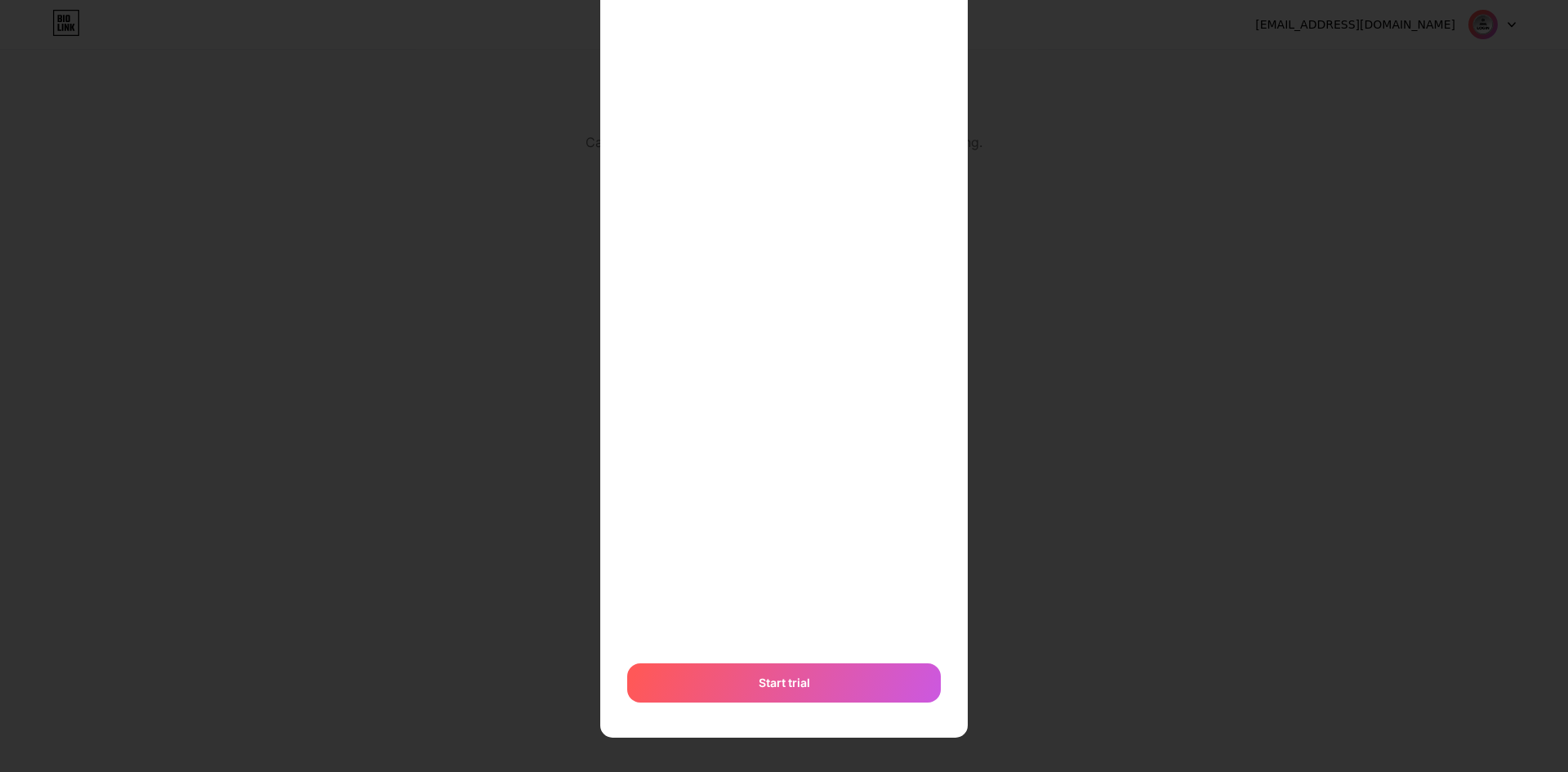
scroll to position [242, 0]
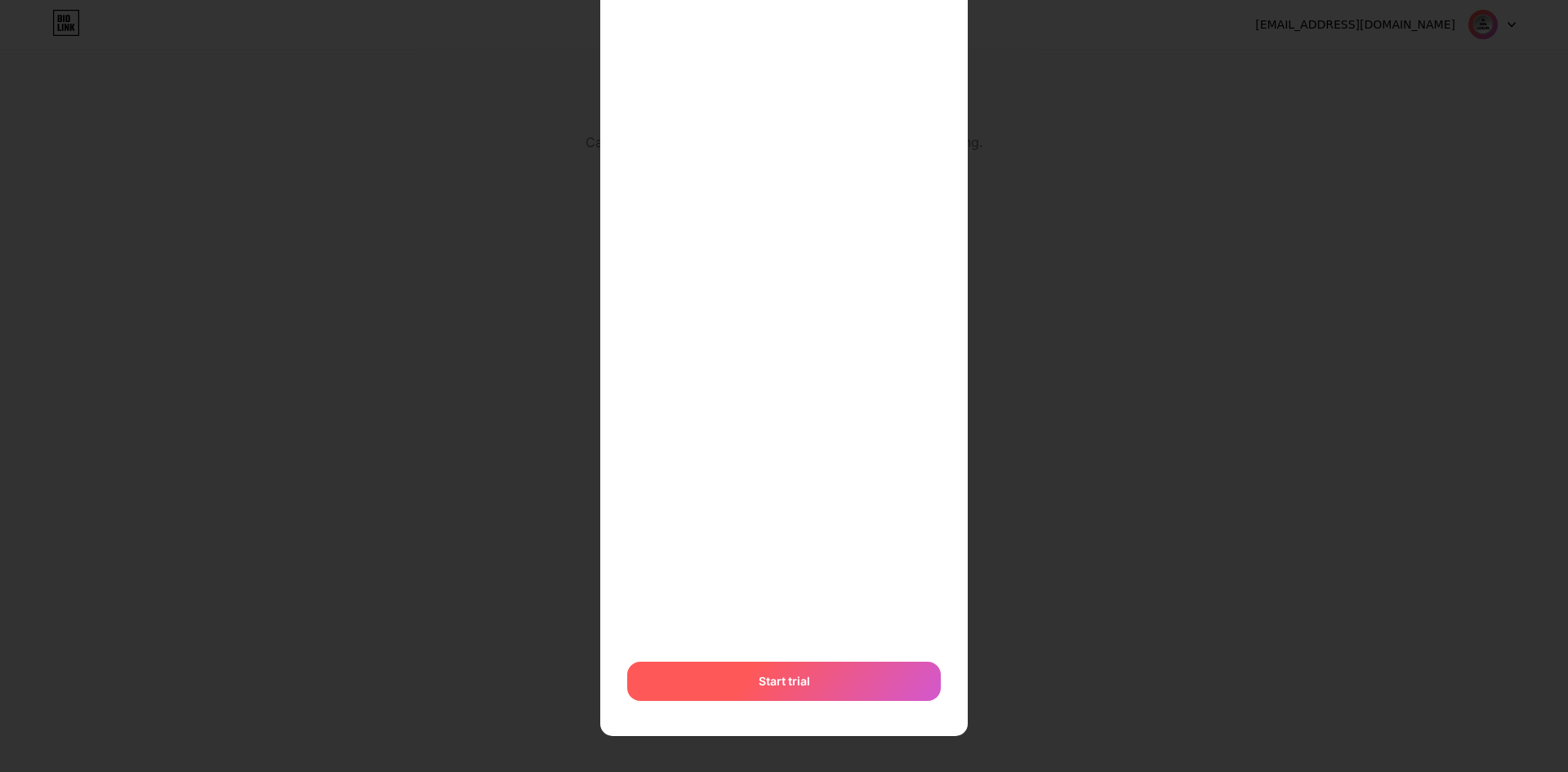
click at [795, 672] on span "Start trial" at bounding box center [784, 680] width 52 height 17
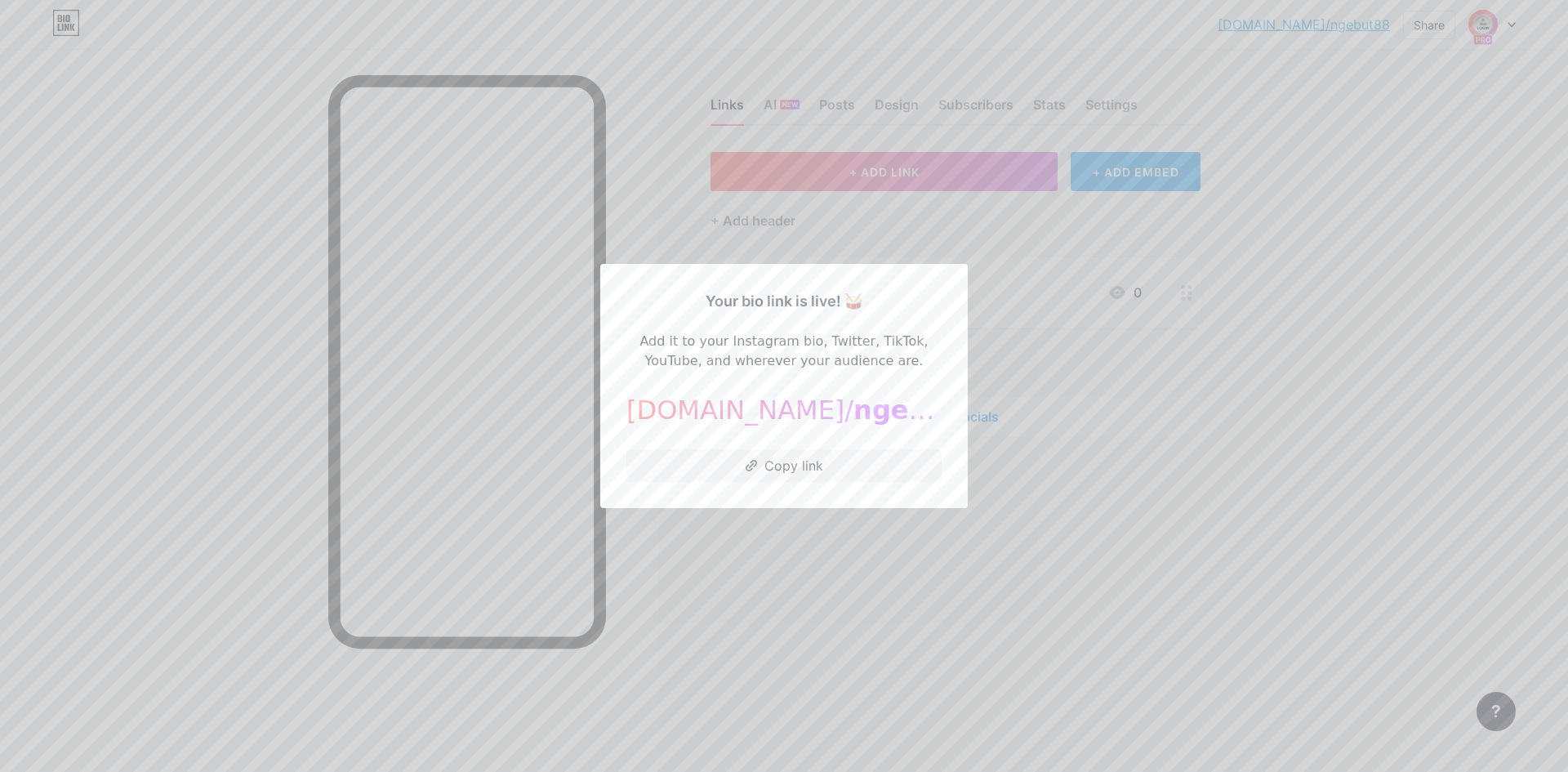
drag, startPoint x: 964, startPoint y: 474, endPoint x: 943, endPoint y: 472, distance: 21.1
click at [962, 473] on div "Your bio link is live! 🥁 Add it to your Instagram bio, Twitter, TikTok, YouTube…" at bounding box center [784, 386] width 368 height 244
drag, startPoint x: 889, startPoint y: 467, endPoint x: 1031, endPoint y: 512, distance: 149.0
click at [891, 468] on button "Copy link" at bounding box center [784, 466] width 315 height 33
drag, startPoint x: 1055, startPoint y: 509, endPoint x: 1056, endPoint y: 493, distance: 16.0
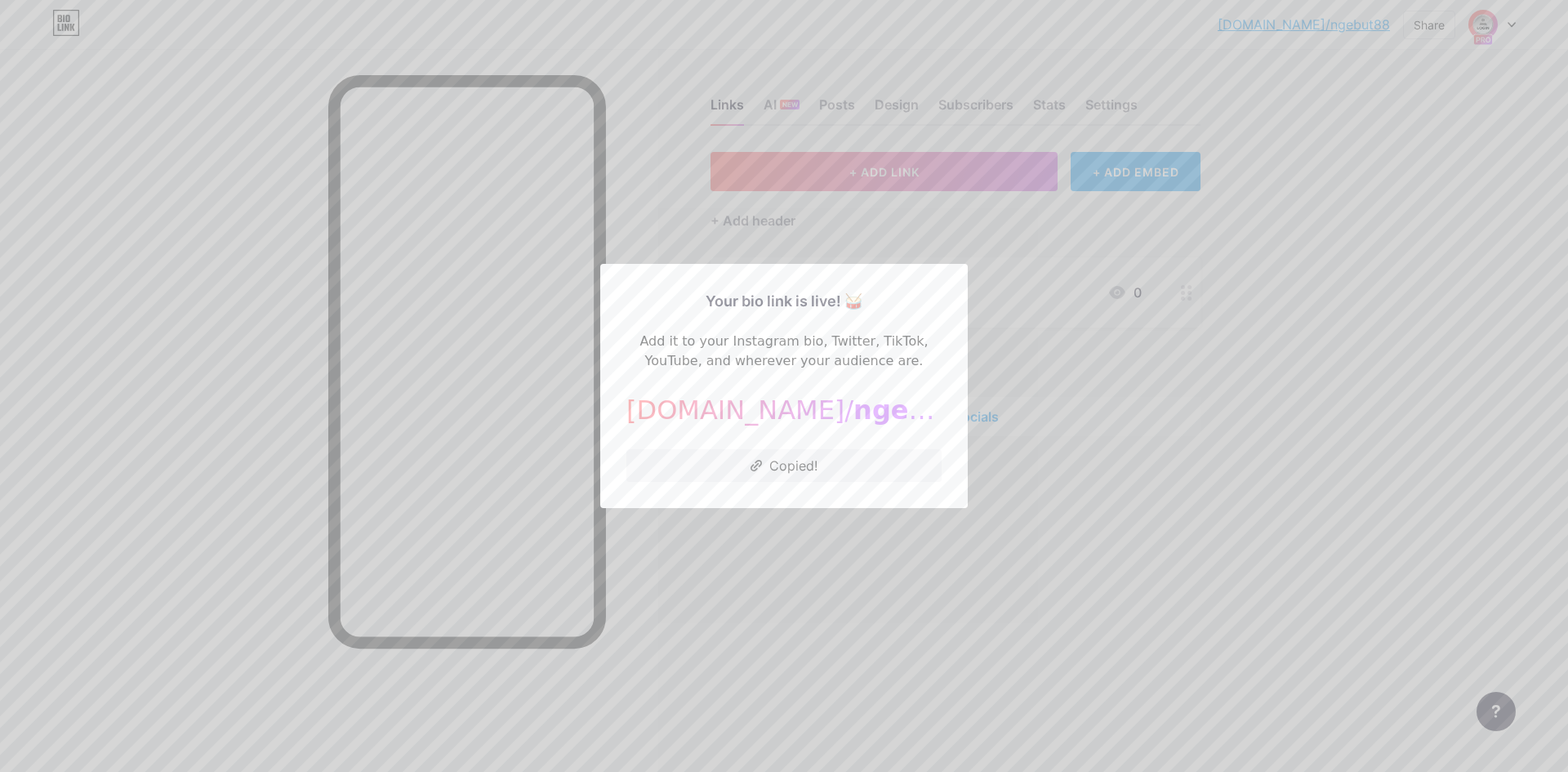
click at [1060, 508] on div at bounding box center [784, 386] width 1568 height 772
